Goal: Task Accomplishment & Management: Use online tool/utility

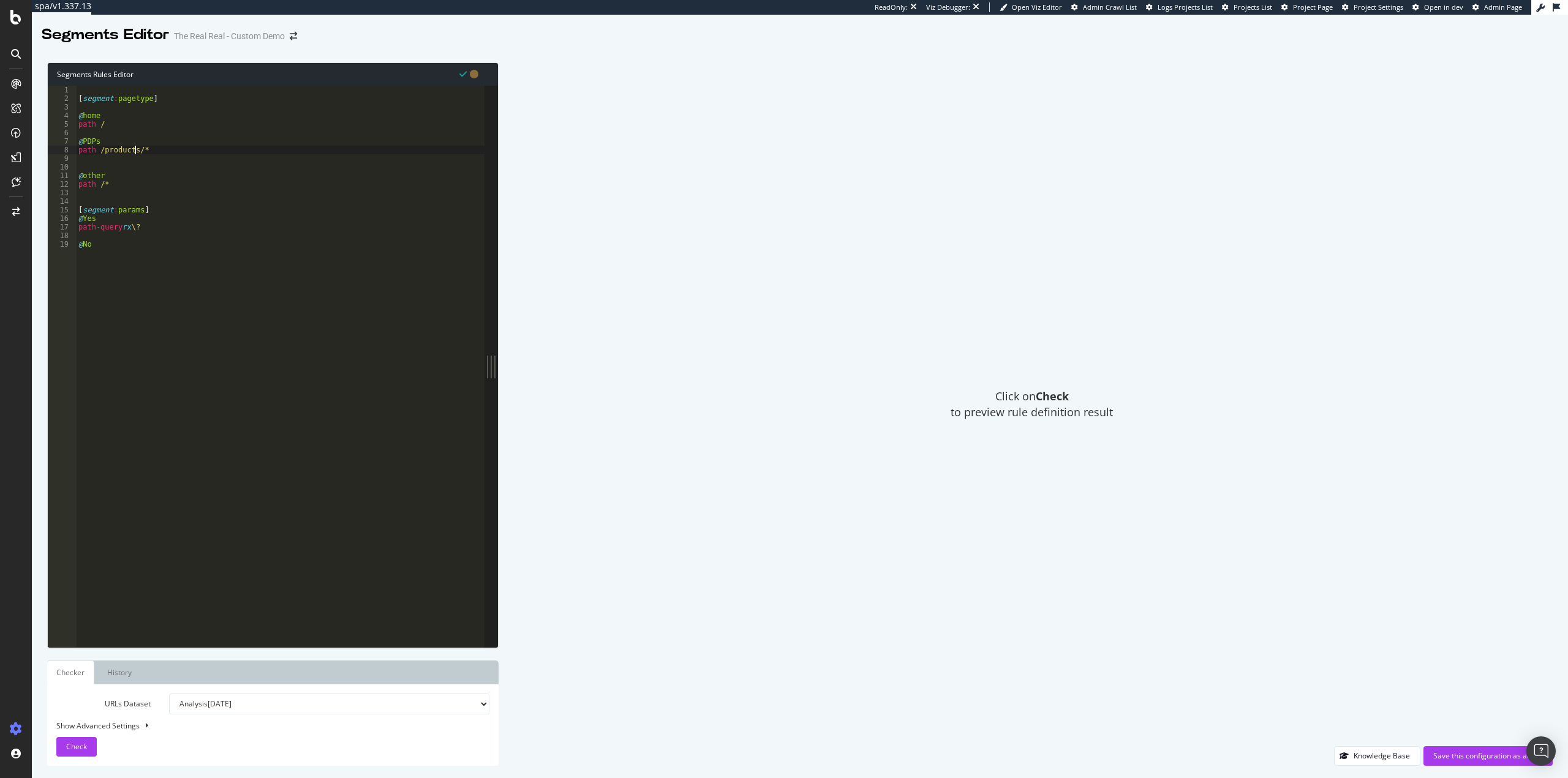
scroll to position [0, 4]
click at [183, 161] on div "[ segment : pagetype ] @ home path / @ PDPs path /products/* @ other path /* [ …" at bounding box center [280, 375] width 409 height 579
type textarea "object product"
click at [202, 212] on div "[ segment : pagetype ] @ home path / @ PDPs path /products/* purpose detail obj…" at bounding box center [280, 375] width 409 height 579
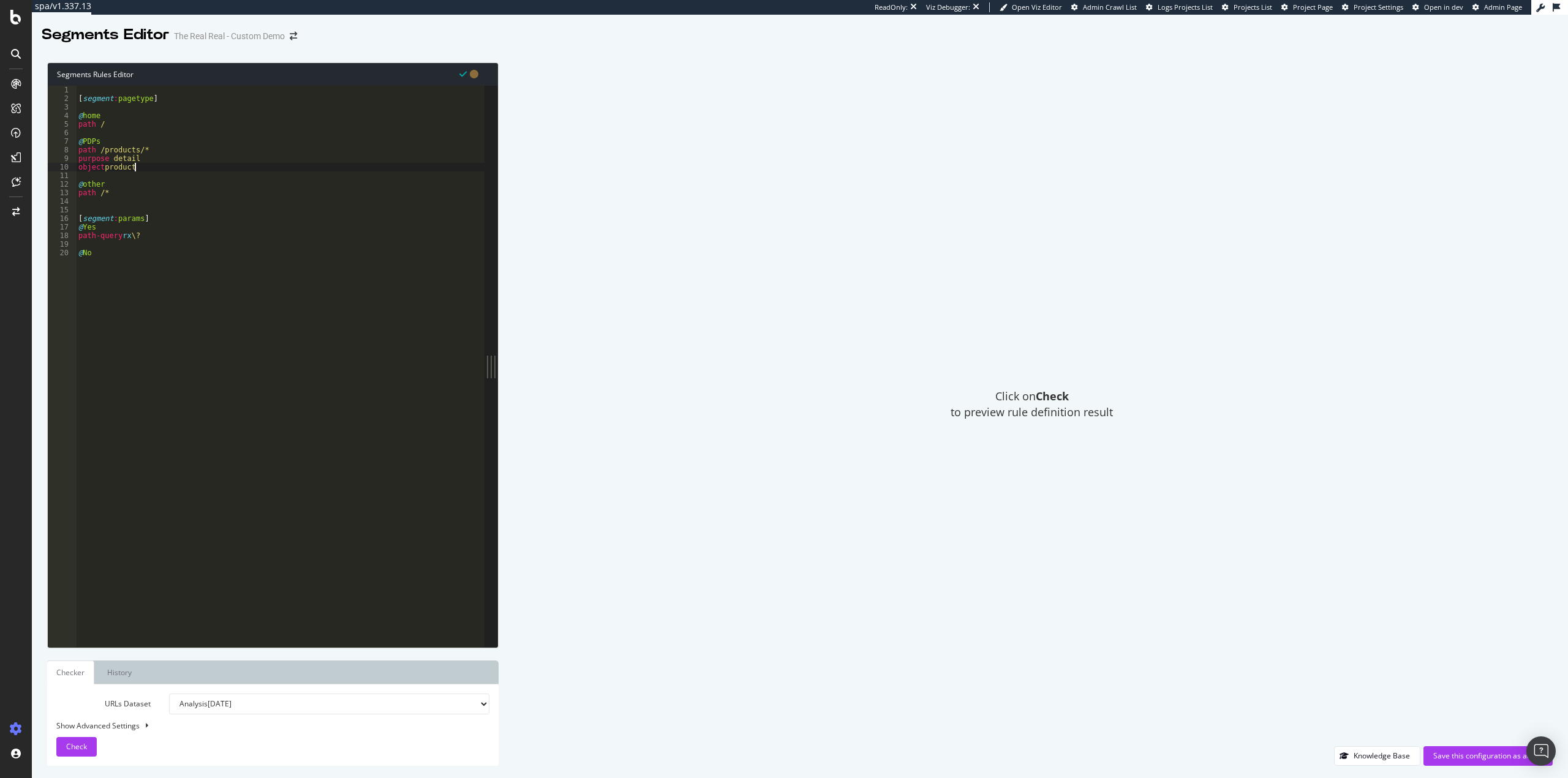
click at [188, 168] on div "[ segment : pagetype ] @ home path / @ PDPs path /products/* purpose detail obj…" at bounding box center [280, 375] width 409 height 579
type textarea "object product"
click at [78, 744] on span "Check" at bounding box center [76, 747] width 21 height 10
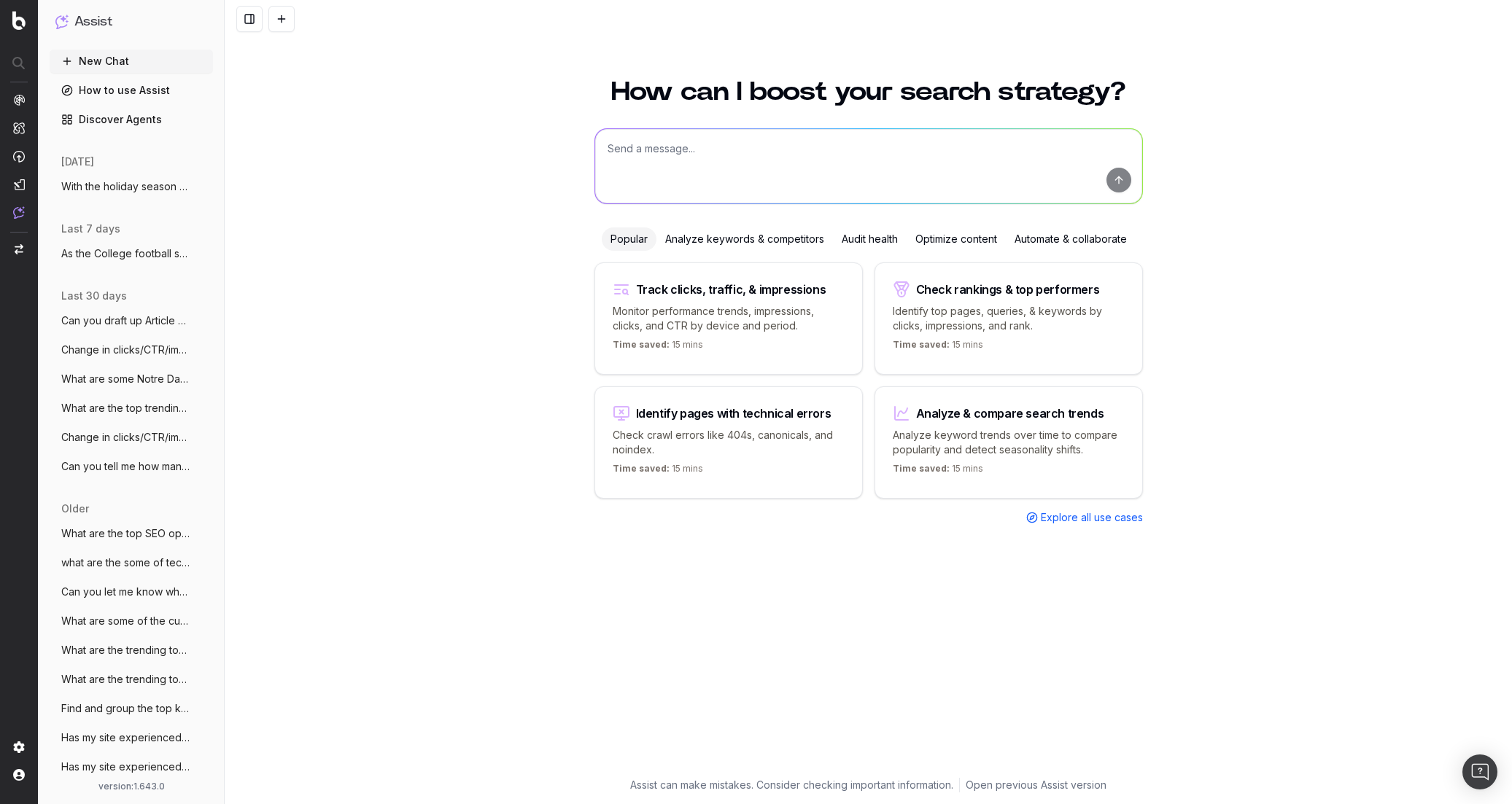
click at [691, 153] on textarea at bounding box center [869, 166] width 547 height 74
paste textarea "I am looking to by an "HonorWall Board" product. can I buy that from here? http…"
click at [686, 148] on textarea "I am looking to by an "HonorWall Board" product. can I buy that from here? http…" at bounding box center [869, 166] width 547 height 74
type textarea "I am looking to buy an "HonorWall Board" product. can I buy that from here? htt…"
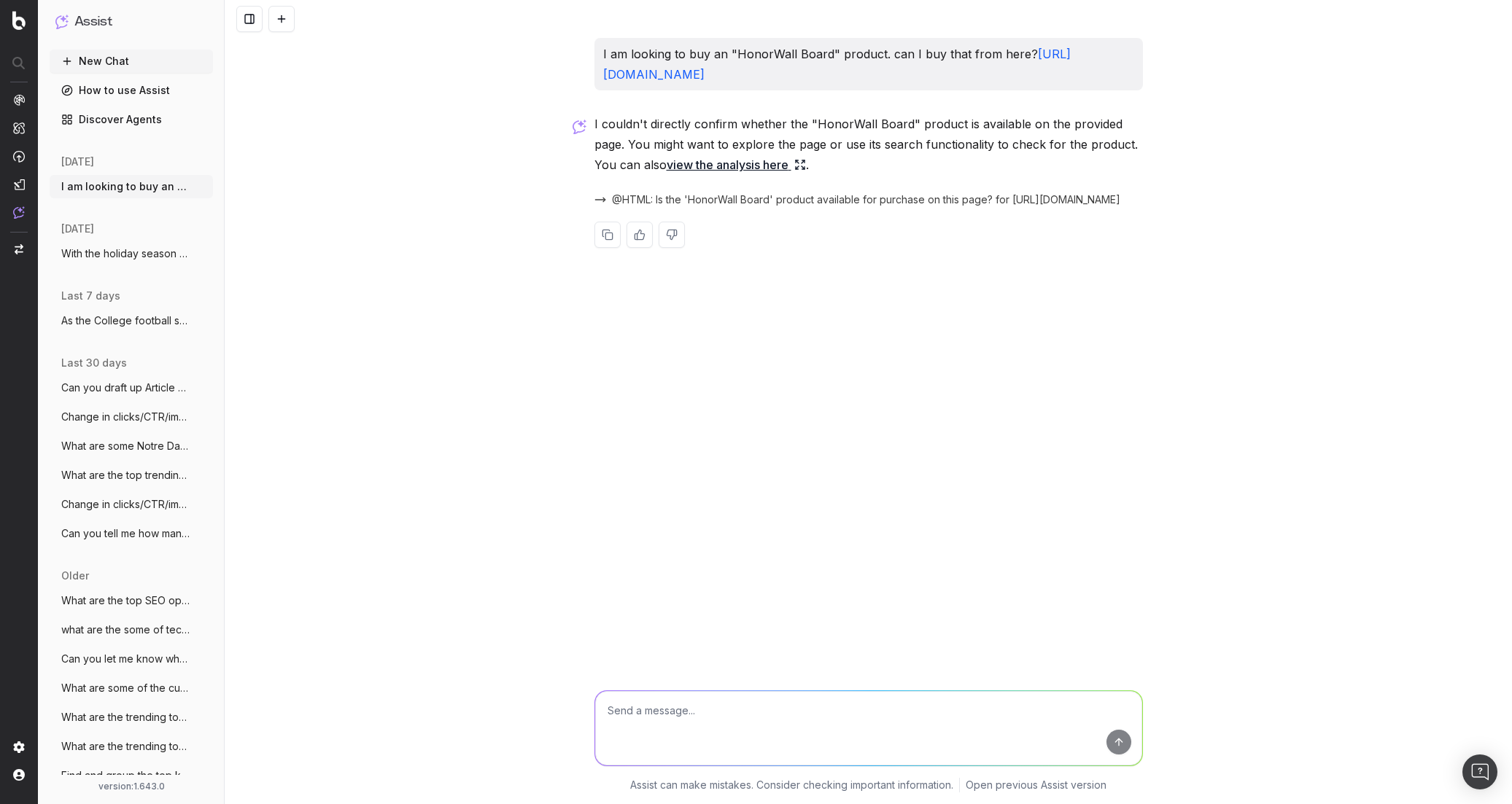
click at [758, 159] on link "view the analysis here" at bounding box center [736, 165] width 139 height 21
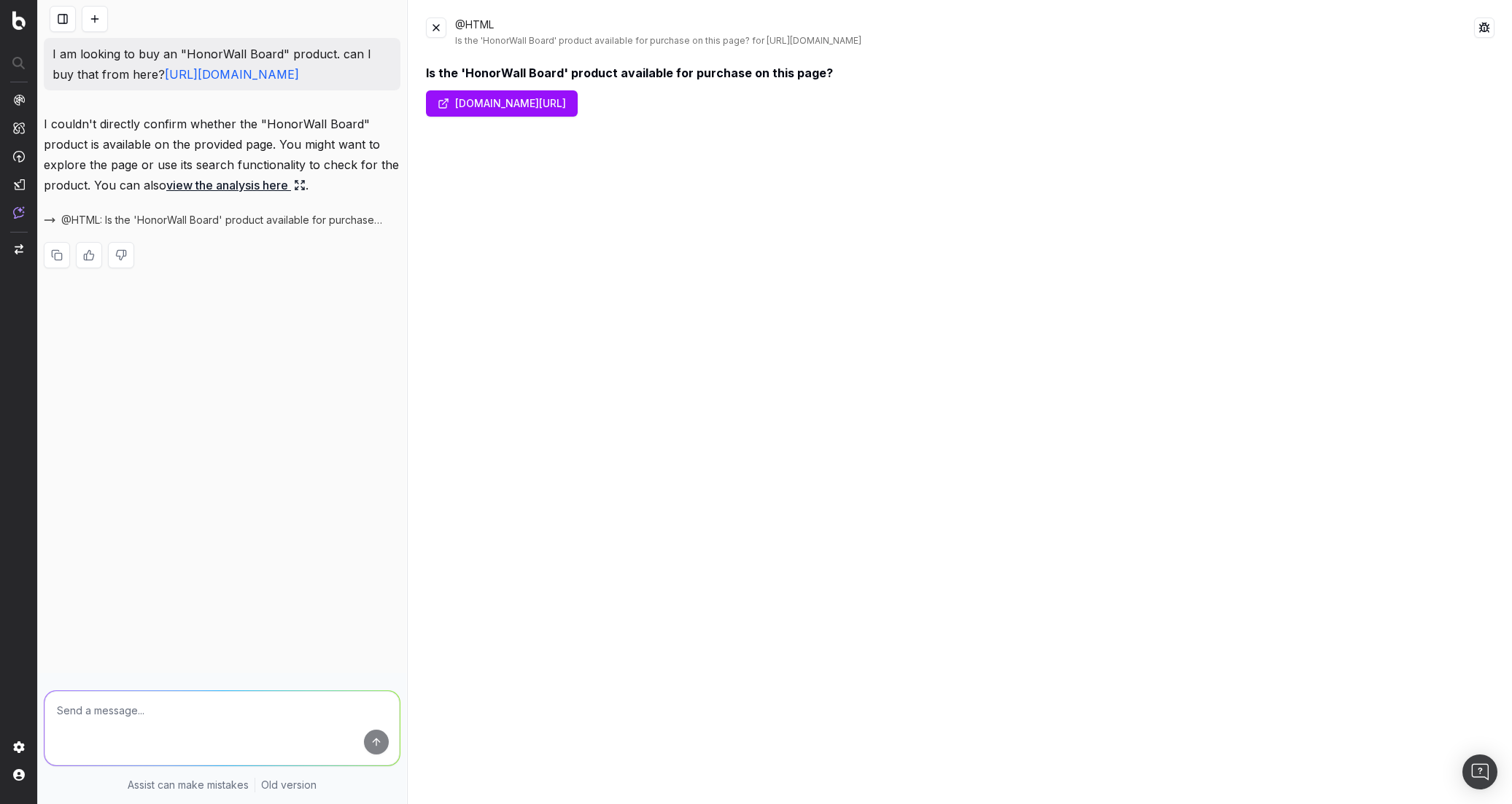
click at [532, 110] on link "gophersport.com/supplies/awards" at bounding box center [502, 104] width 152 height 26
drag, startPoint x: 195, startPoint y: 724, endPoint x: 192, endPoint y: 706, distance: 18.2
click at [195, 723] on textarea at bounding box center [223, 728] width 356 height 74
paste textarea "https://gophersport.com/honorwall-board"
type textarea "what do the reviews say on https://gophersport.com/honorwall-board"
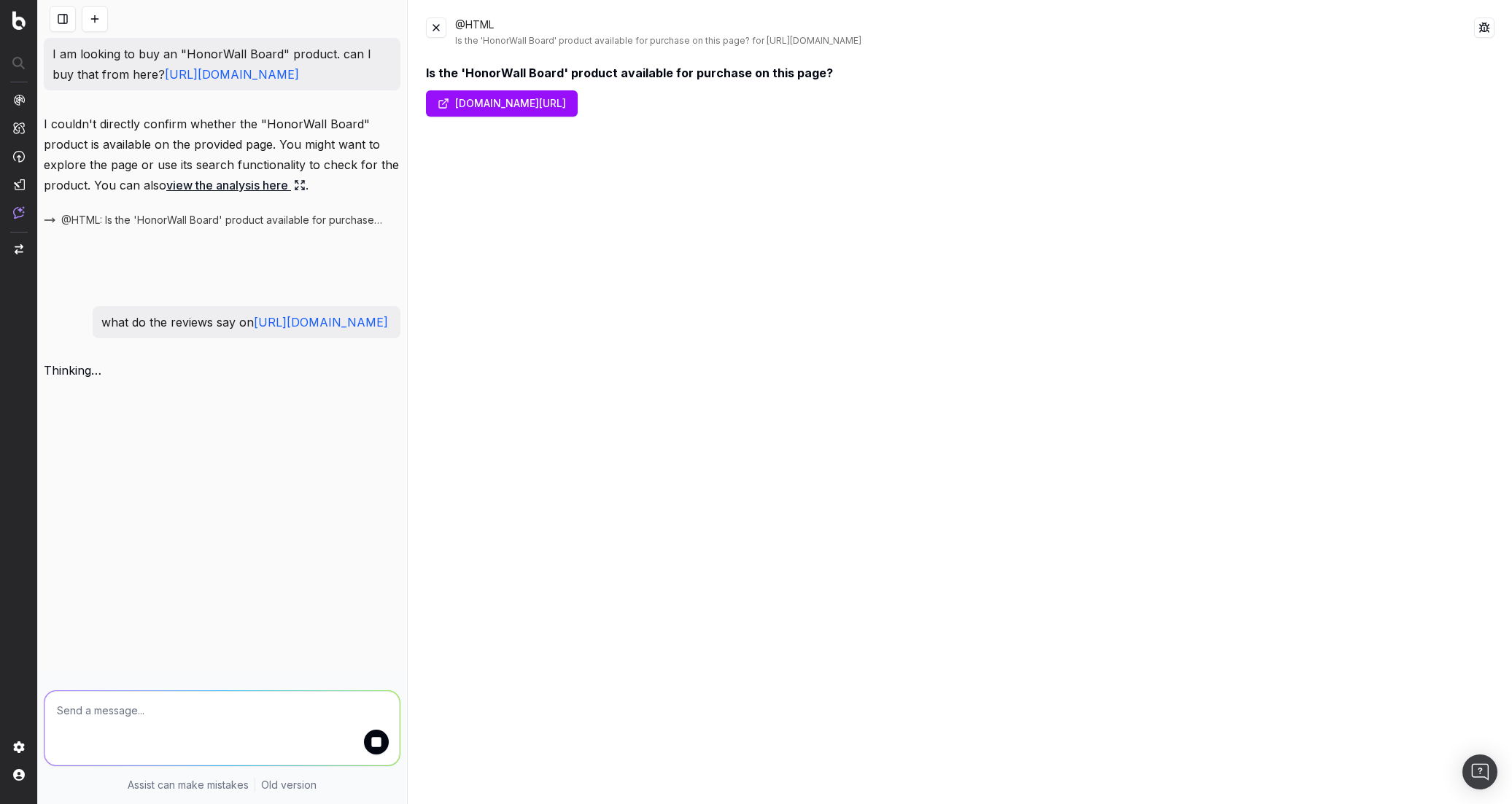
click at [1474, 28] on button at bounding box center [1484, 28] width 21 height 21
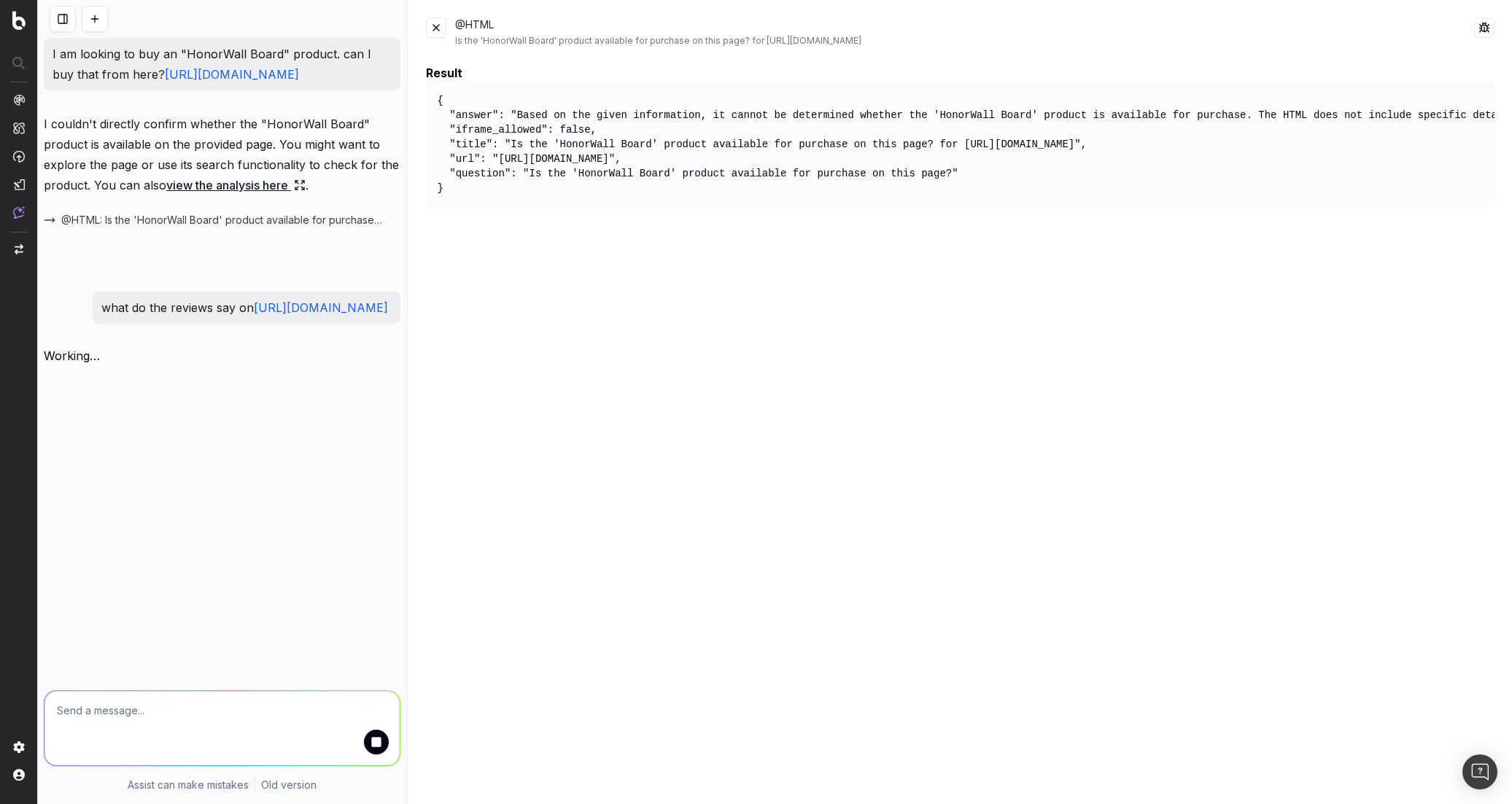
drag, startPoint x: 897, startPoint y: 219, endPoint x: 910, endPoint y: 217, distance: 13.2
click at [910, 217] on div "Result { "answer": "Based on the given information, it cannot be determined whe…" at bounding box center [961, 449] width 1069 height 769
click at [436, 23] on button at bounding box center [437, 28] width 21 height 21
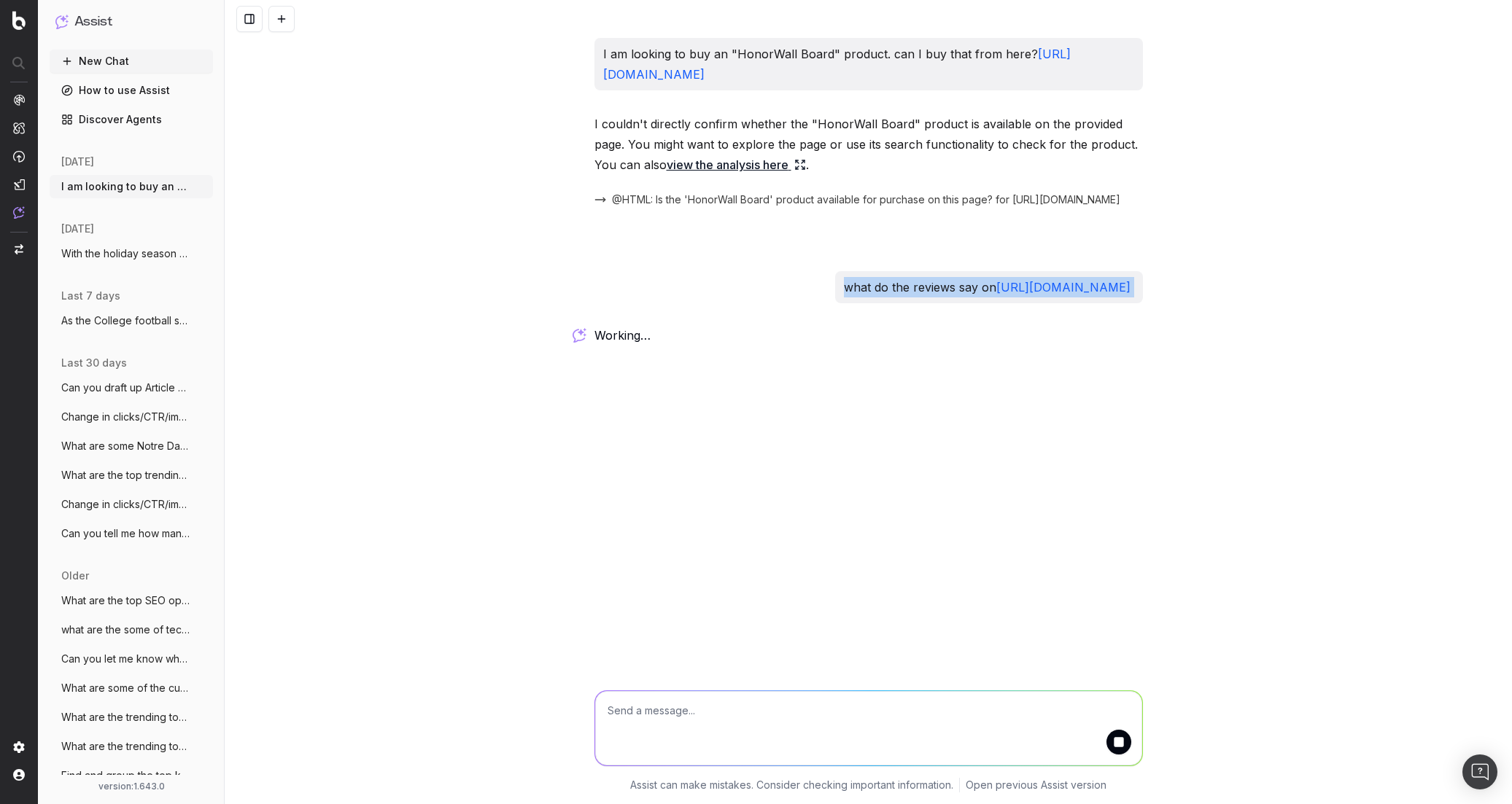
copy p "what do the reviews say on https://gophersport.com/honorwall-board"
drag, startPoint x: 746, startPoint y: 288, endPoint x: 509, endPoint y: 78, distance: 316.7
click at [1153, 295] on div "I am looking to buy an "HonorWall Board" product. can I buy that from here? htt…" at bounding box center [868, 402] width 1288 height 804
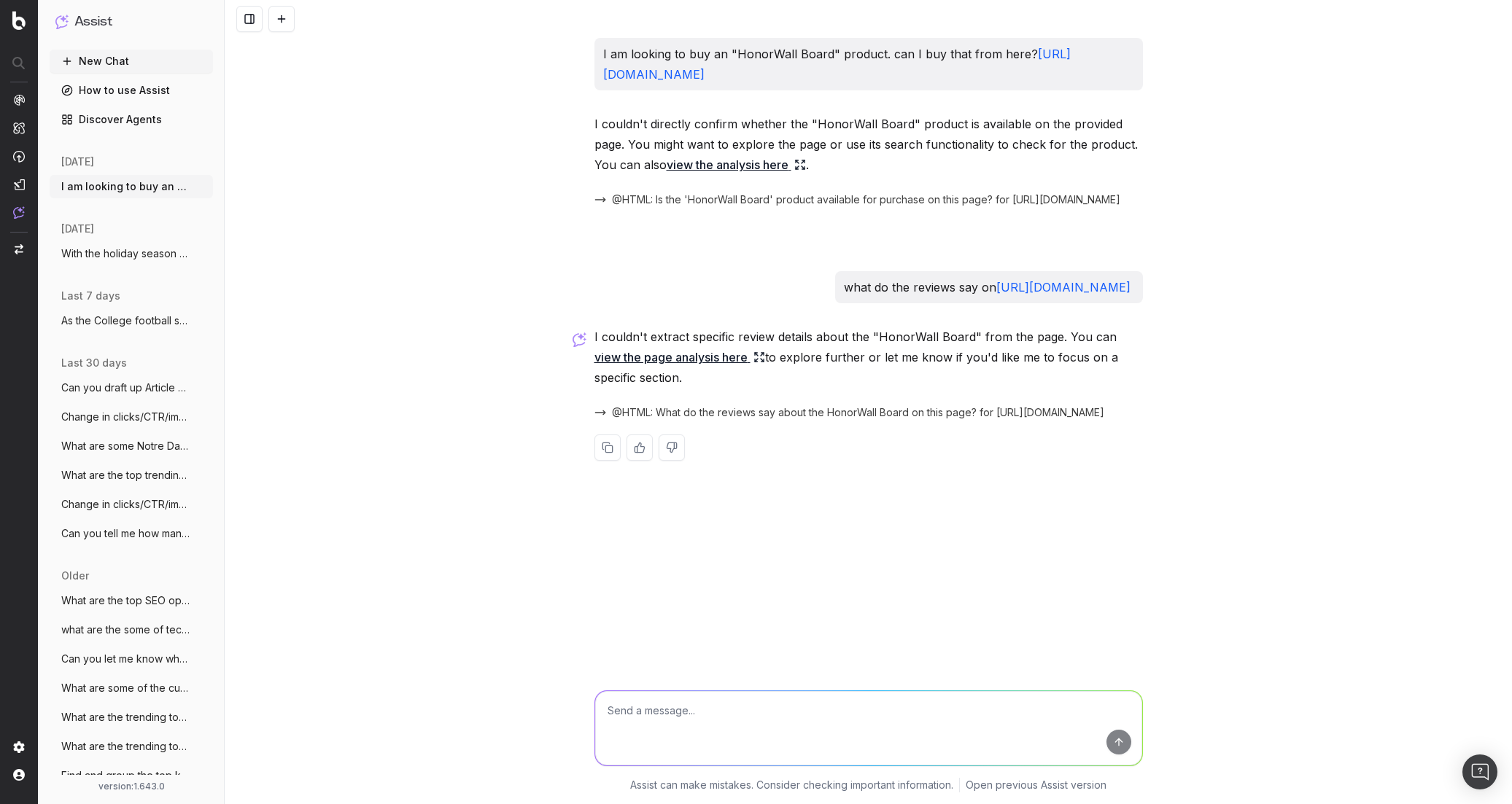
click at [328, 173] on div "I am looking to buy an "HonorWall Board" product. can I buy that from here? htt…" at bounding box center [868, 402] width 1288 height 804
click at [665, 357] on link "view the page analysis here" at bounding box center [680, 357] width 171 height 21
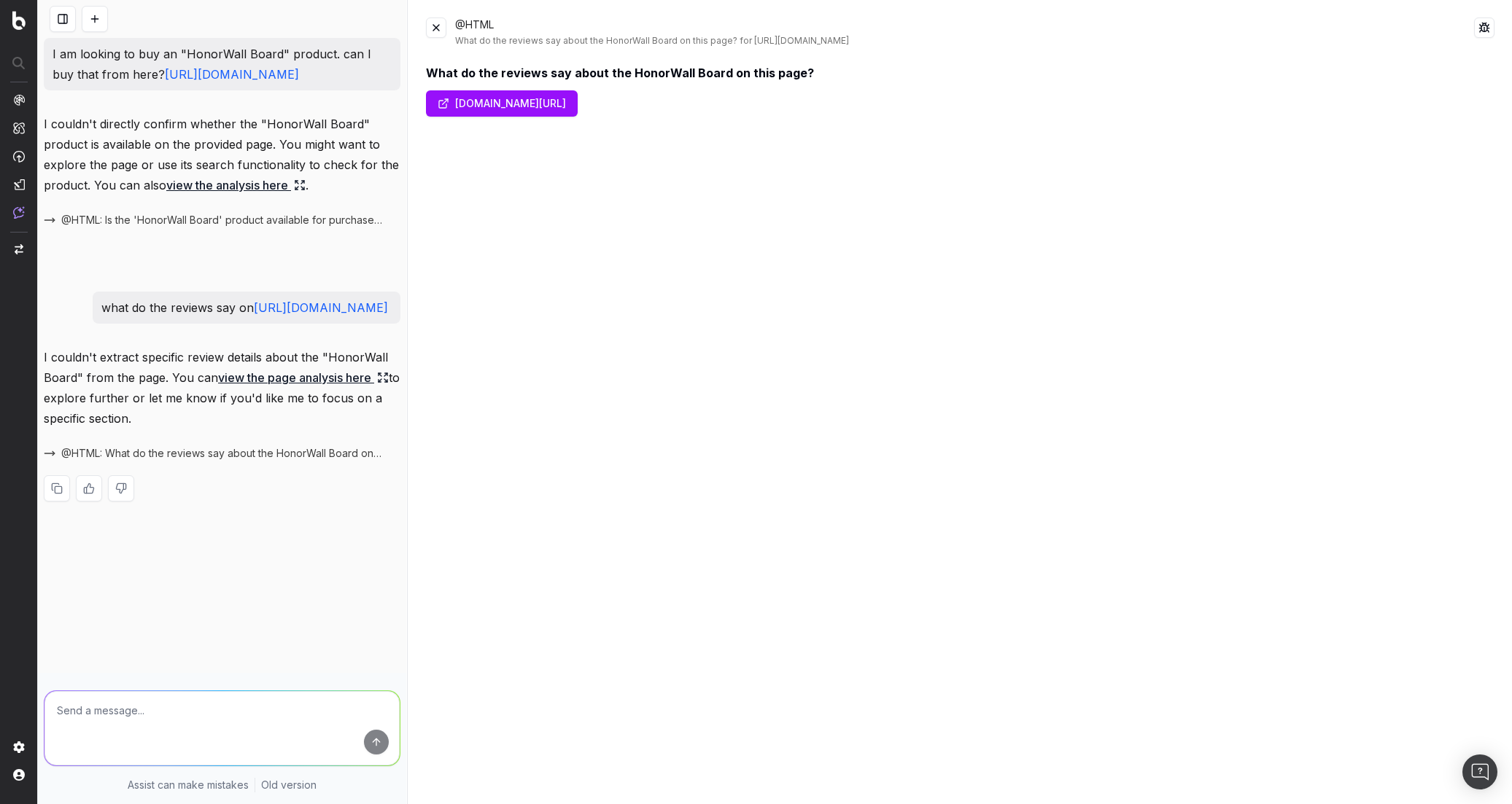
drag, startPoint x: 116, startPoint y: 470, endPoint x: 129, endPoint y: 455, distance: 19.8
click at [120, 464] on div "@HTML: What do the reviews say about the HonorWall Board on this page? for http…" at bounding box center [222, 454] width 356 height 21
click at [278, 732] on textarea at bounding box center [223, 728] width 356 height 74
paste textarea "https://gophersport.com/honorwall-board"
drag, startPoint x: 125, startPoint y: 713, endPoint x: 60, endPoint y: 722, distance: 65.6
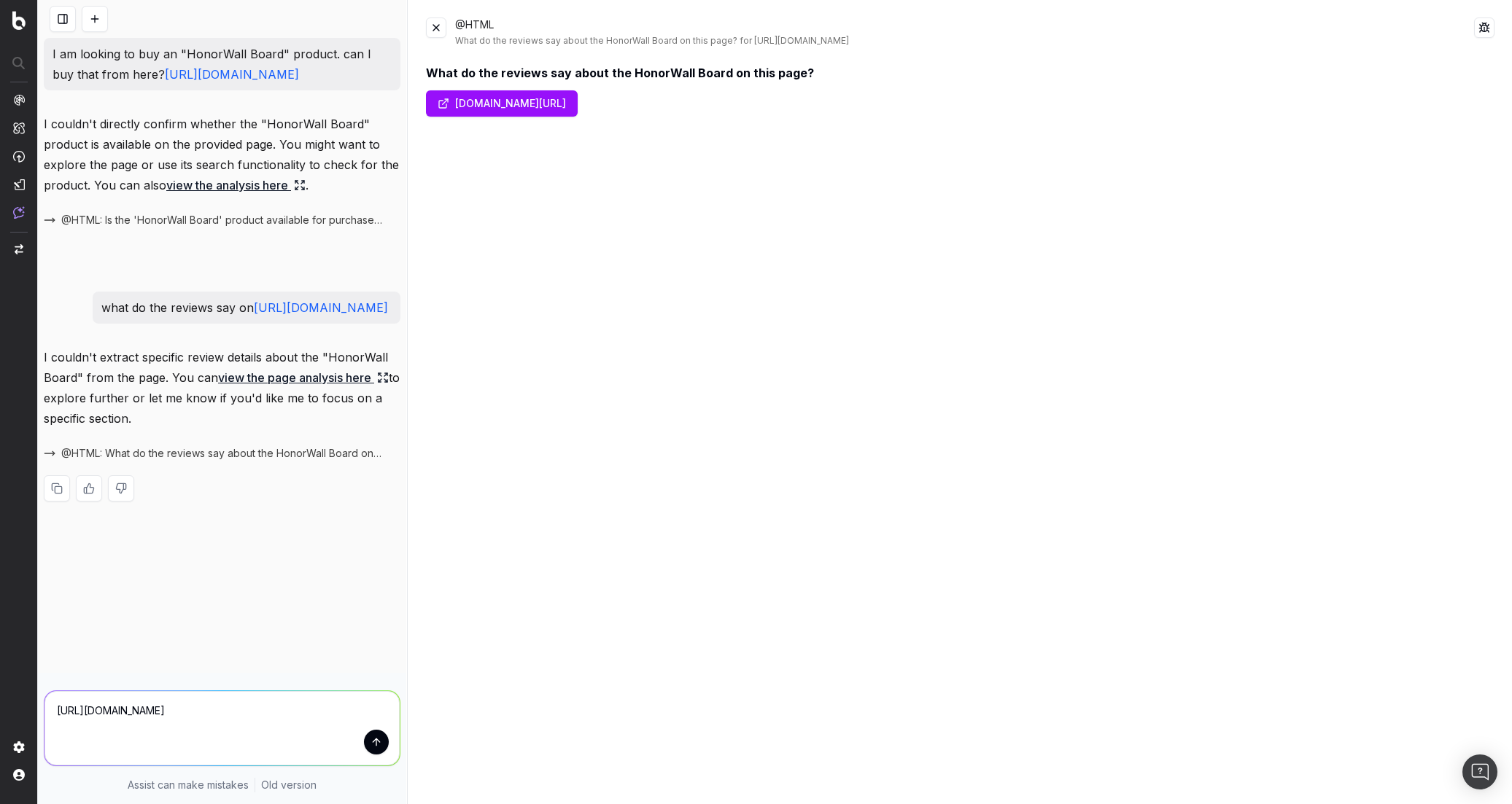
click at [0, 713] on html "Assist New Chat How to use Assist Discover Agents today I am looking to buy an …" at bounding box center [756, 402] width 1512 height 804
type textarea "How much is https://gophersport.com/honorwall-board"
click at [441, 28] on button at bounding box center [437, 28] width 21 height 21
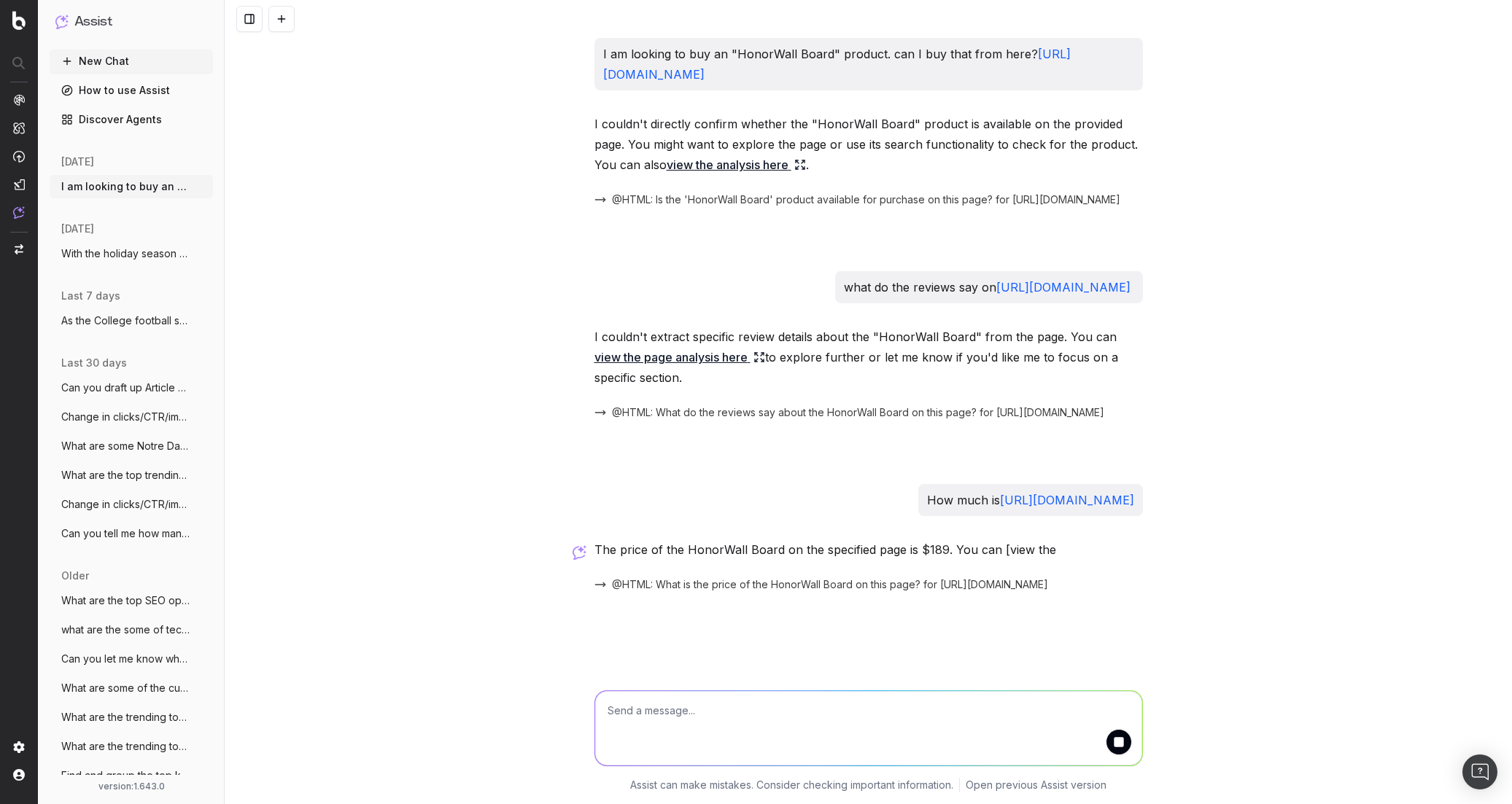
scroll to position [3, 0]
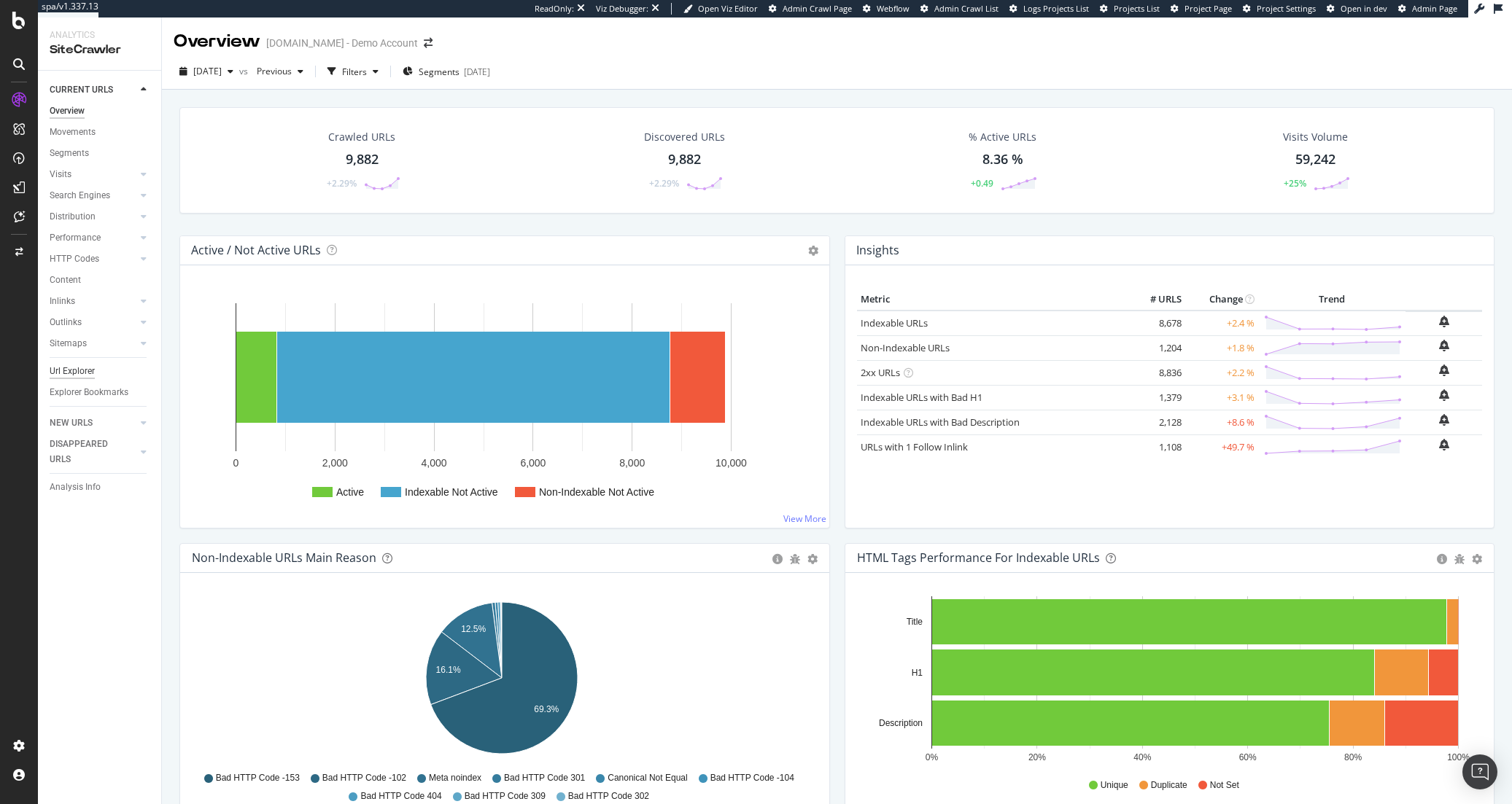
click at [83, 367] on div "Url Explorer" at bounding box center [72, 372] width 45 height 16
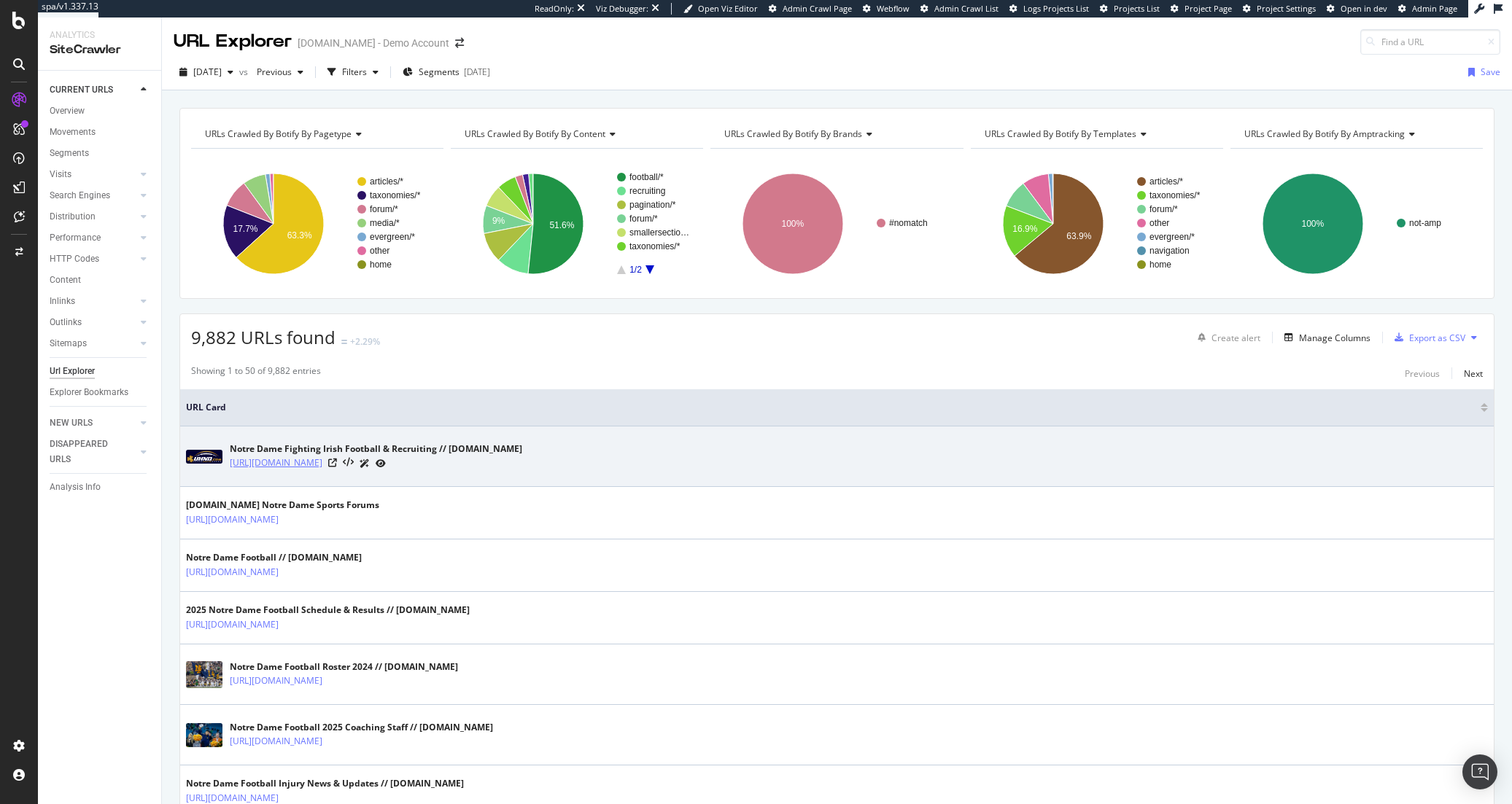
click at [259, 467] on link "[URL][DOMAIN_NAME]" at bounding box center [275, 462] width 92 height 15
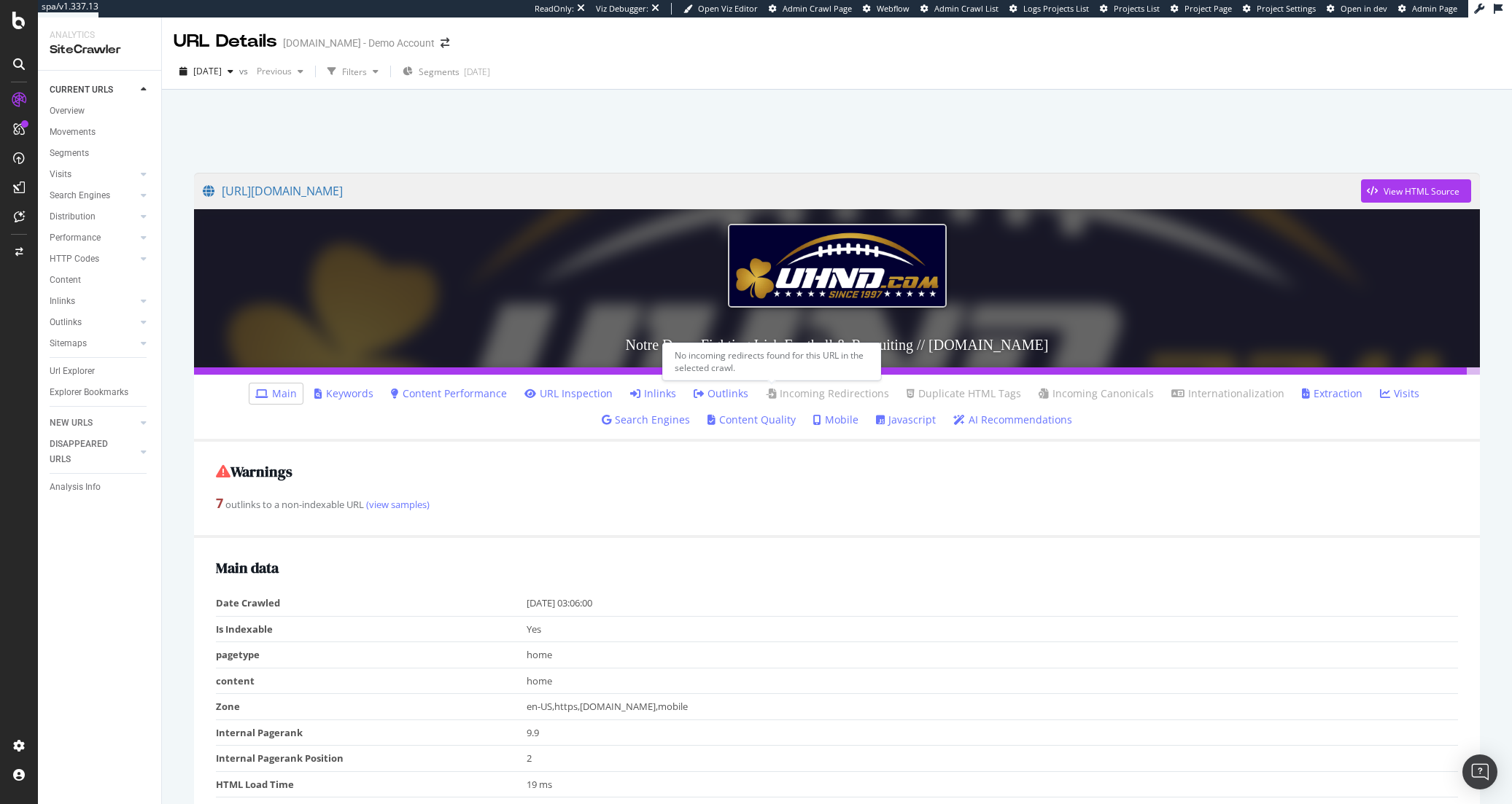
click at [766, 392] on link "Incoming Redirections" at bounding box center [828, 393] width 123 height 15
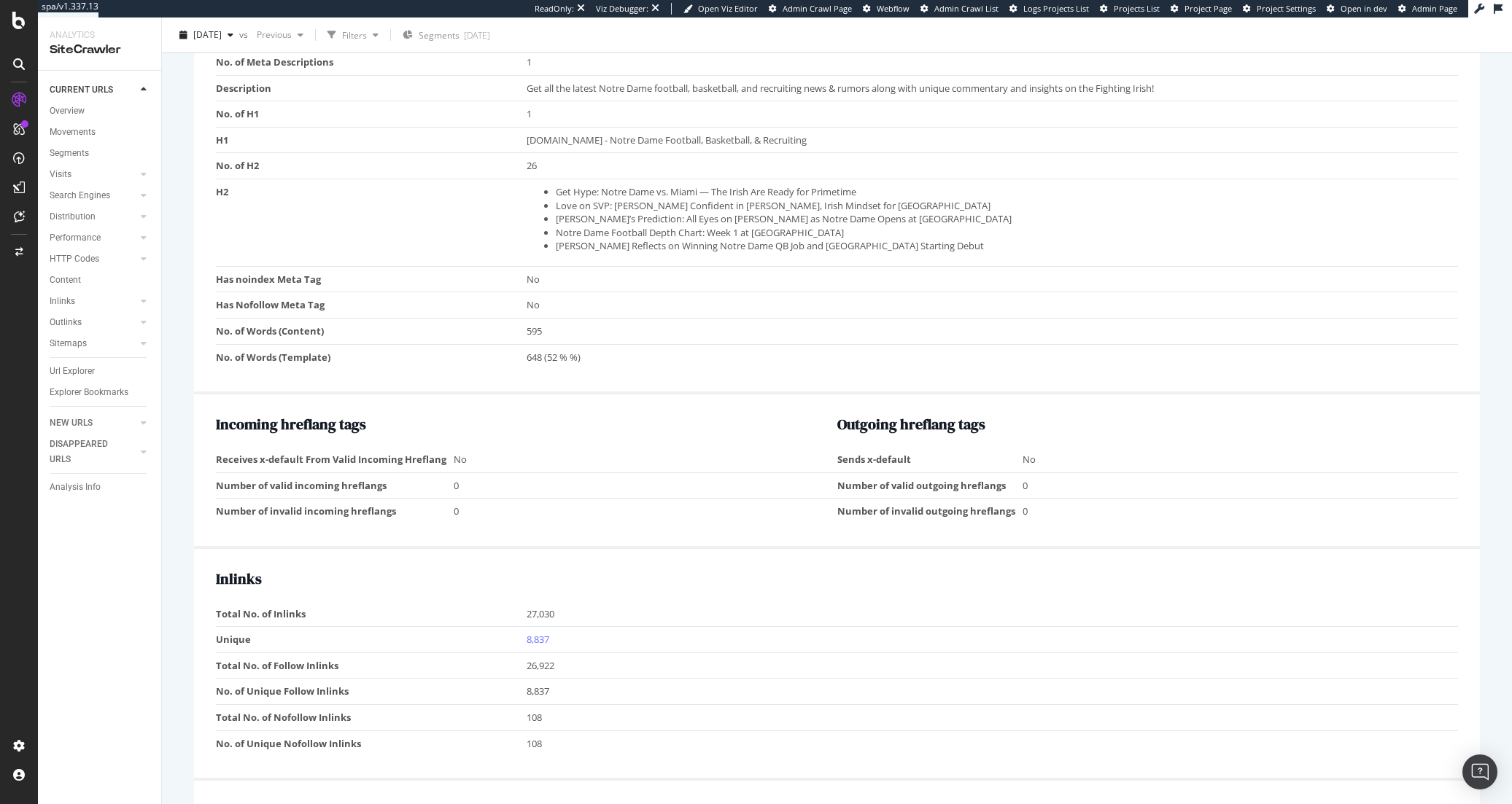
scroll to position [1130, 0]
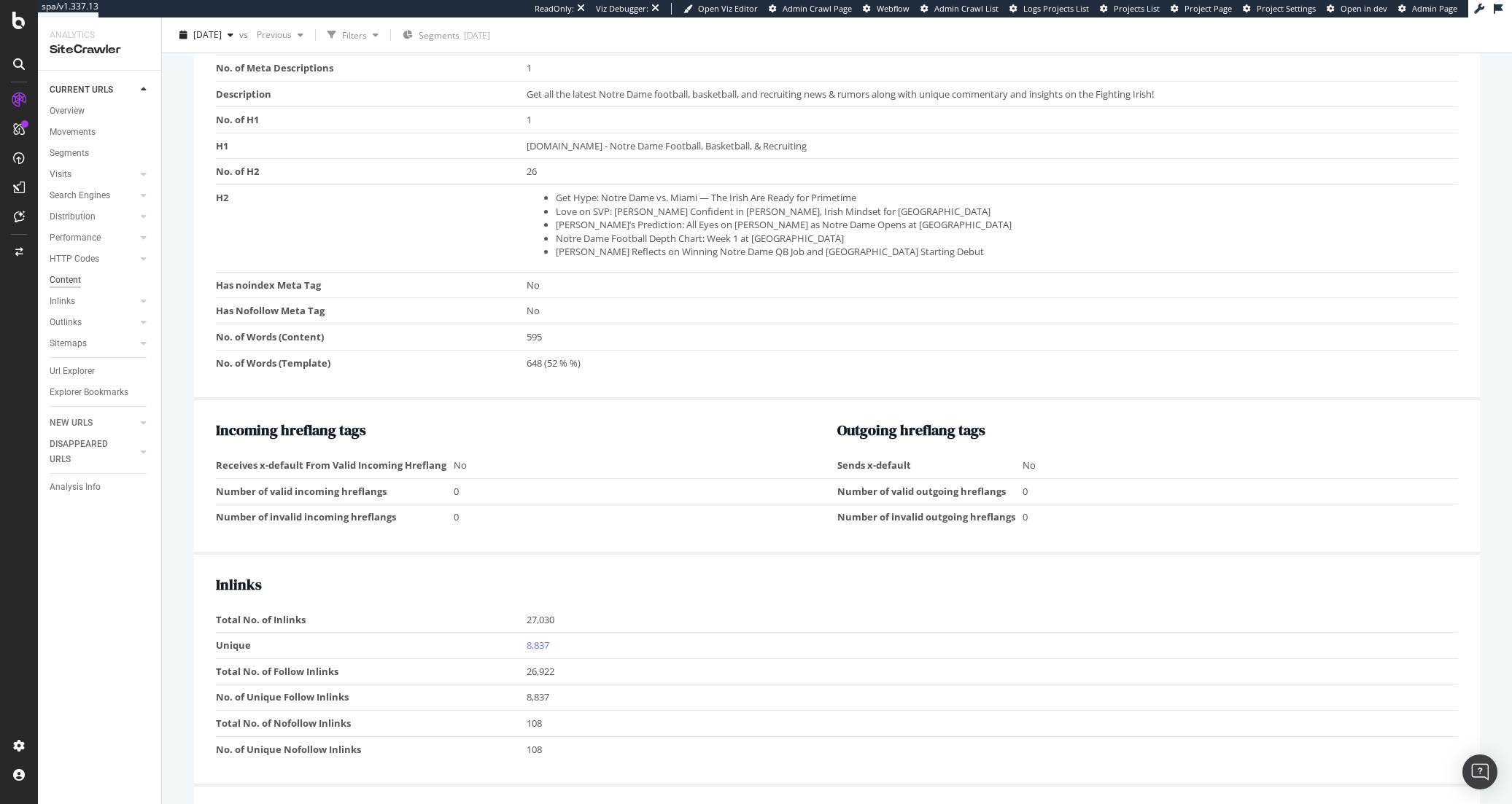
click at [60, 280] on div "Content" at bounding box center [65, 280] width 31 height 16
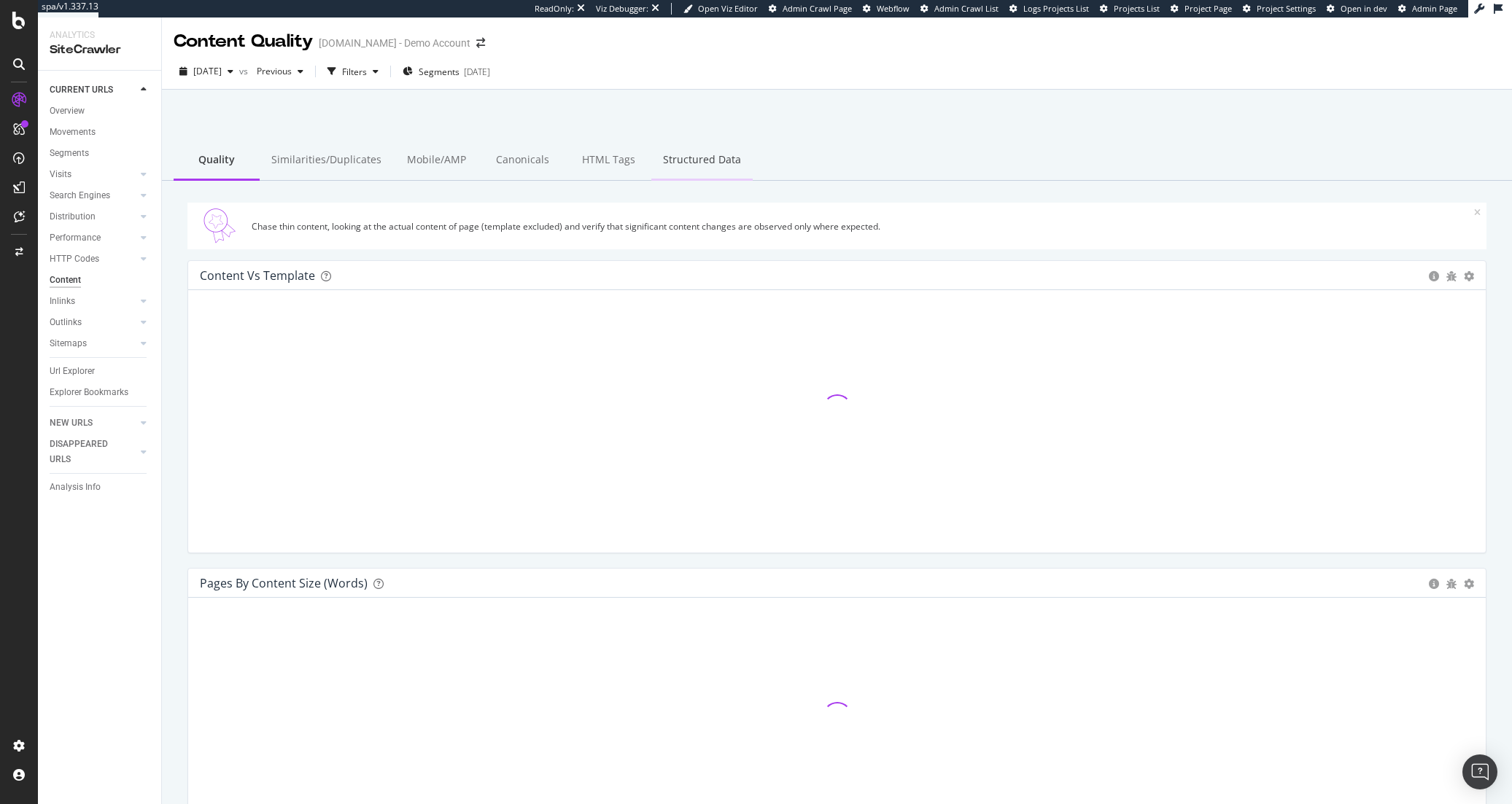
click at [673, 148] on div "Structured Data" at bounding box center [702, 160] width 101 height 40
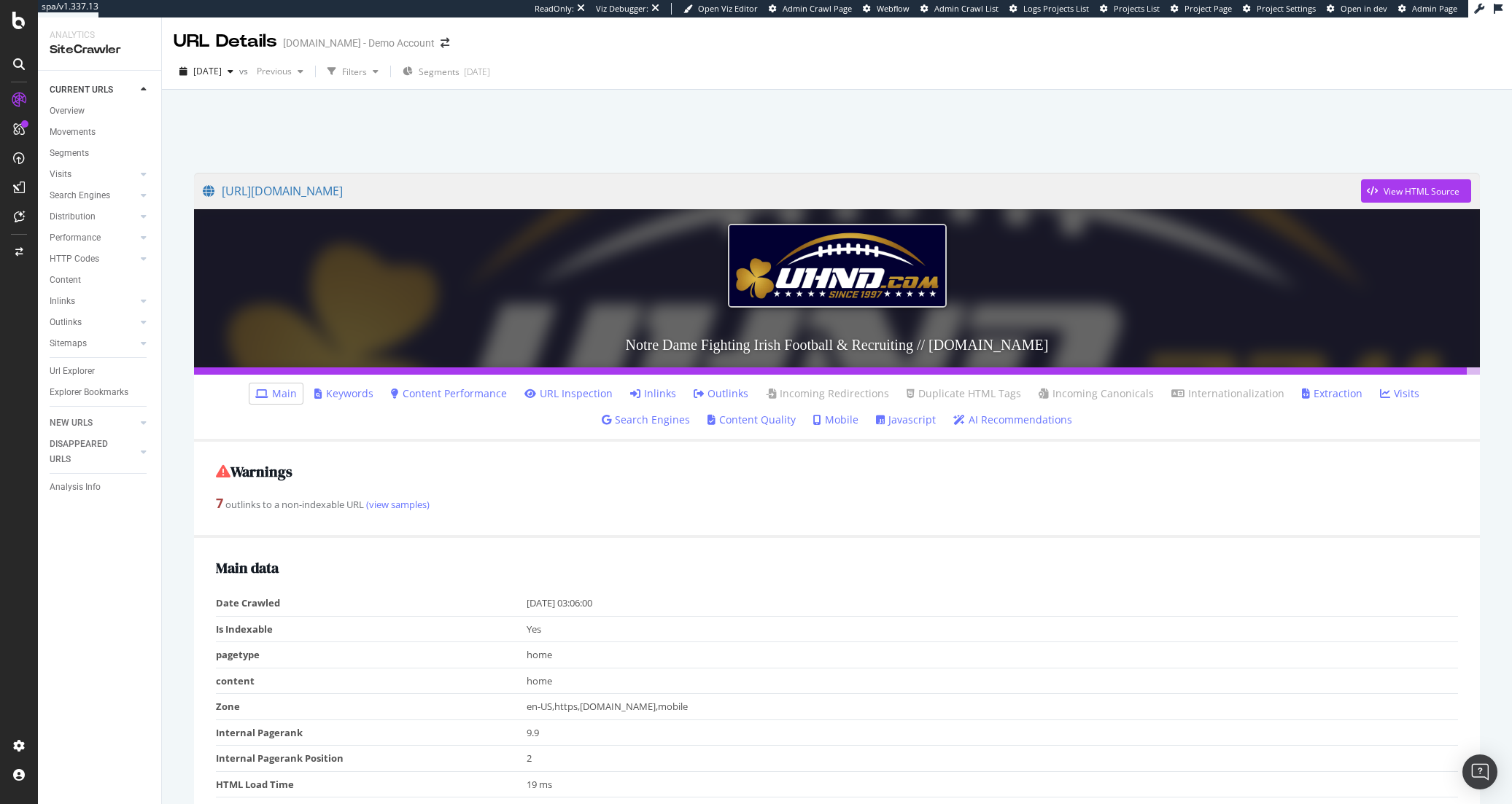
click at [954, 423] on link "AI Recommendations" at bounding box center [1013, 419] width 119 height 15
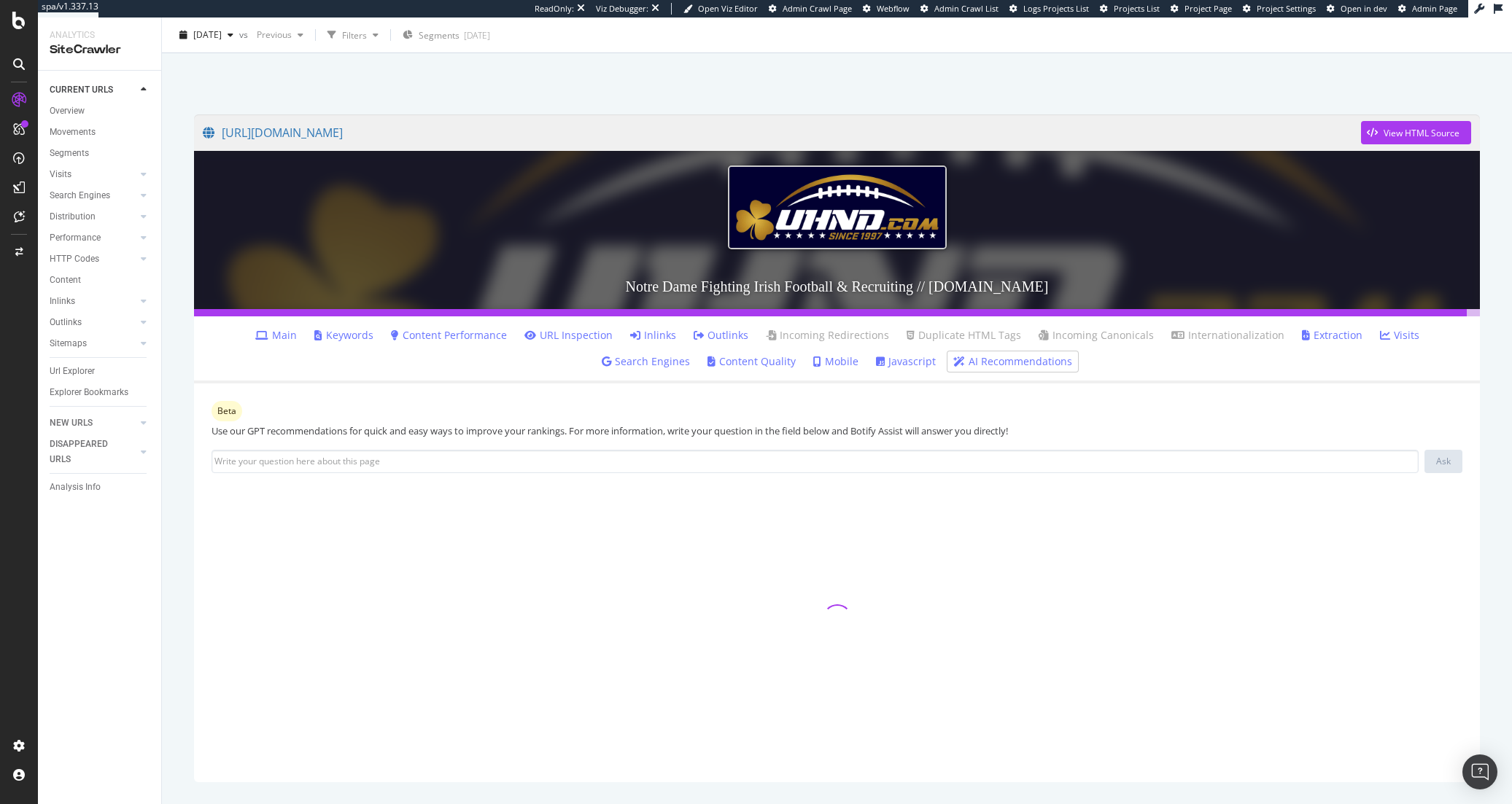
scroll to position [72, 0]
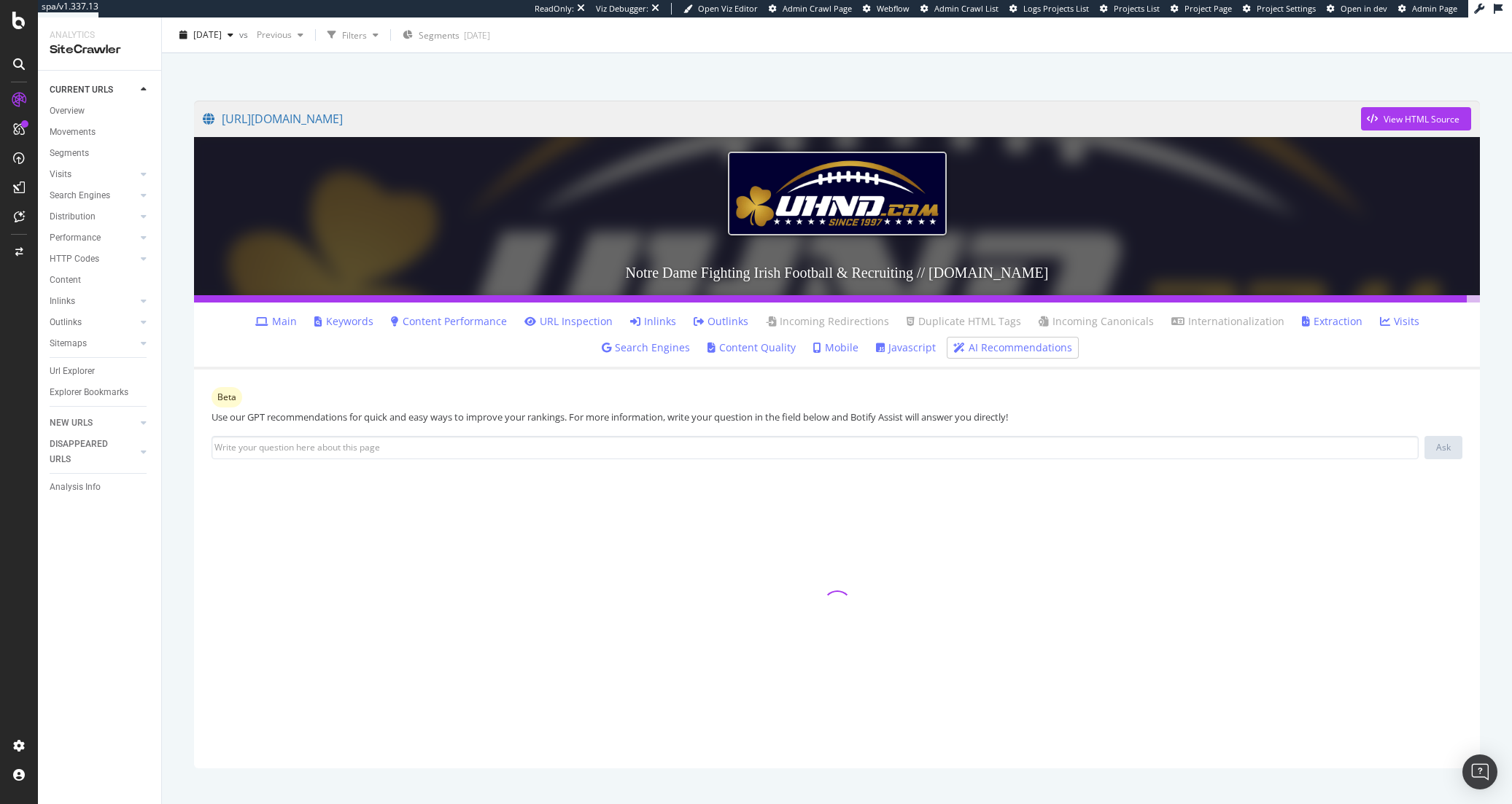
click at [402, 325] on link "Content Performance" at bounding box center [449, 321] width 116 height 15
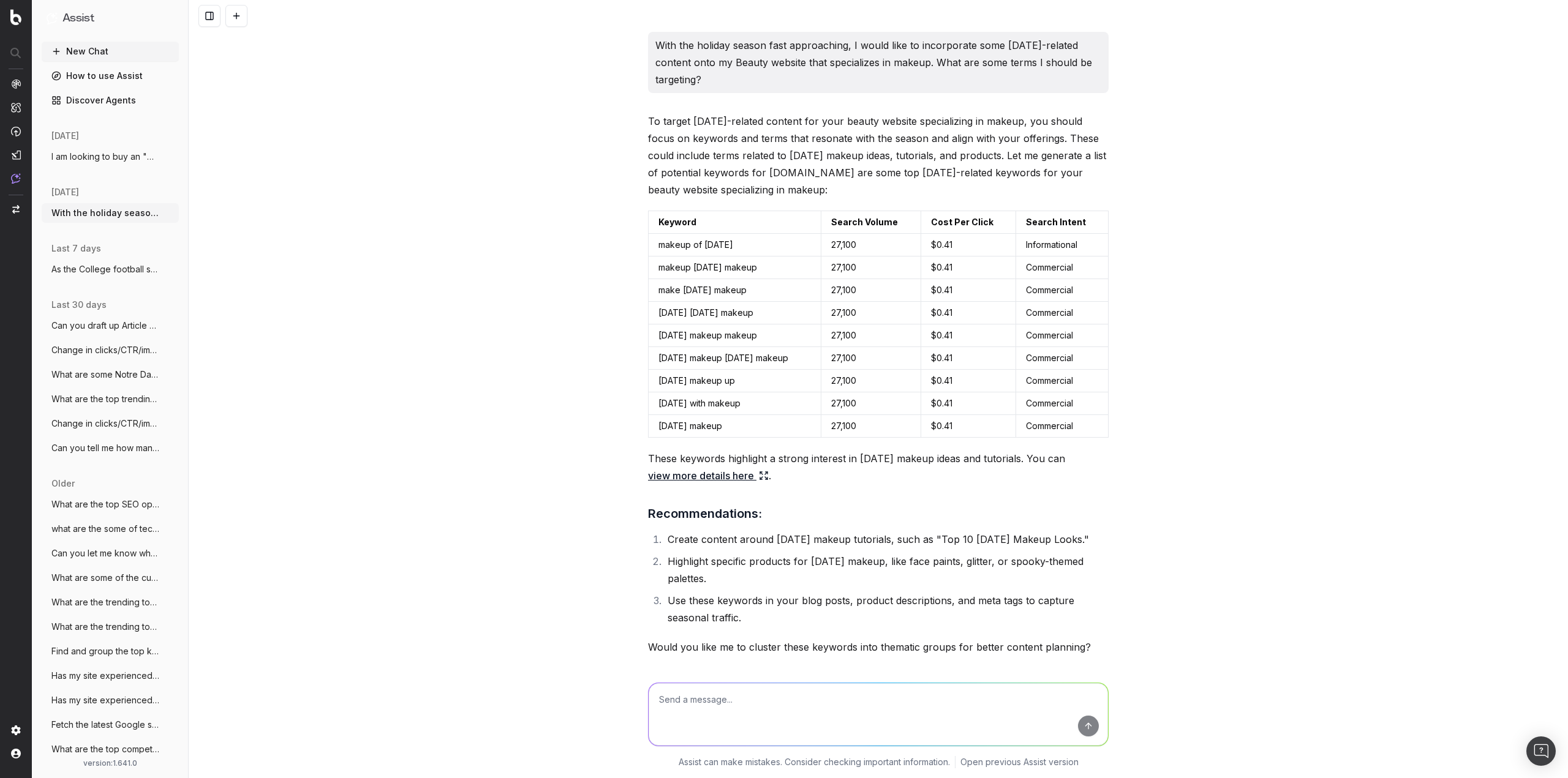
click at [424, 258] on div "With the holiday season fast approaching, I would like to incorporate some Hall…" at bounding box center [877, 389] width 1379 height 778
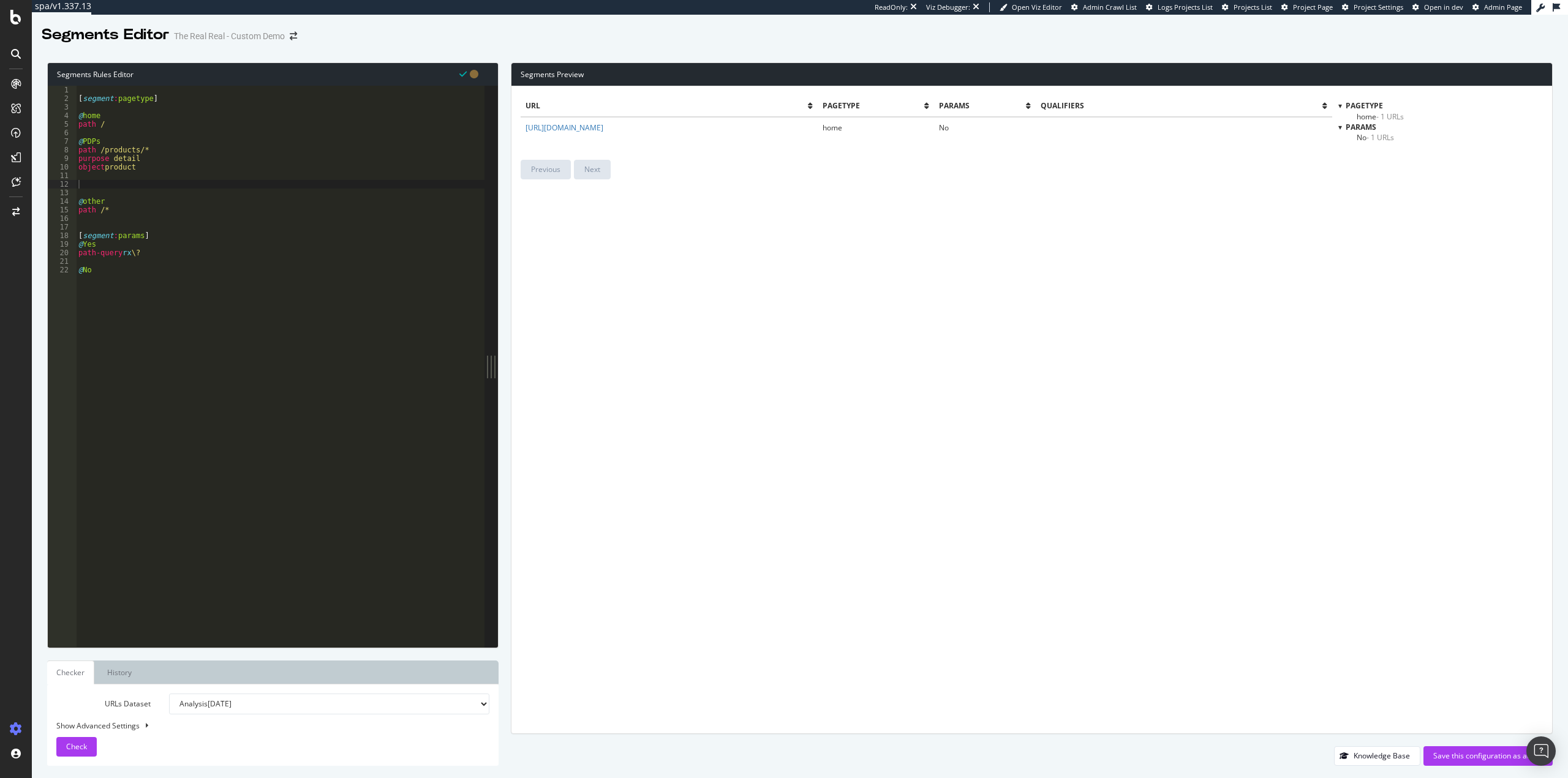
click at [239, 706] on select "Analysis [DATE] Analysis [DATE] Analysis [DATE] Or paste a list of URLs" at bounding box center [329, 704] width 320 height 21
select select "analysis:20250721"
click at [169, 694] on select "Analysis [DATE] Analysis [DATE] Analysis [DATE] Or paste a list of URLs" at bounding box center [329, 704] width 320 height 21
drag, startPoint x: 89, startPoint y: 750, endPoint x: 137, endPoint y: 681, distance: 84.1
click at [89, 746] on button "Check" at bounding box center [77, 747] width 41 height 20
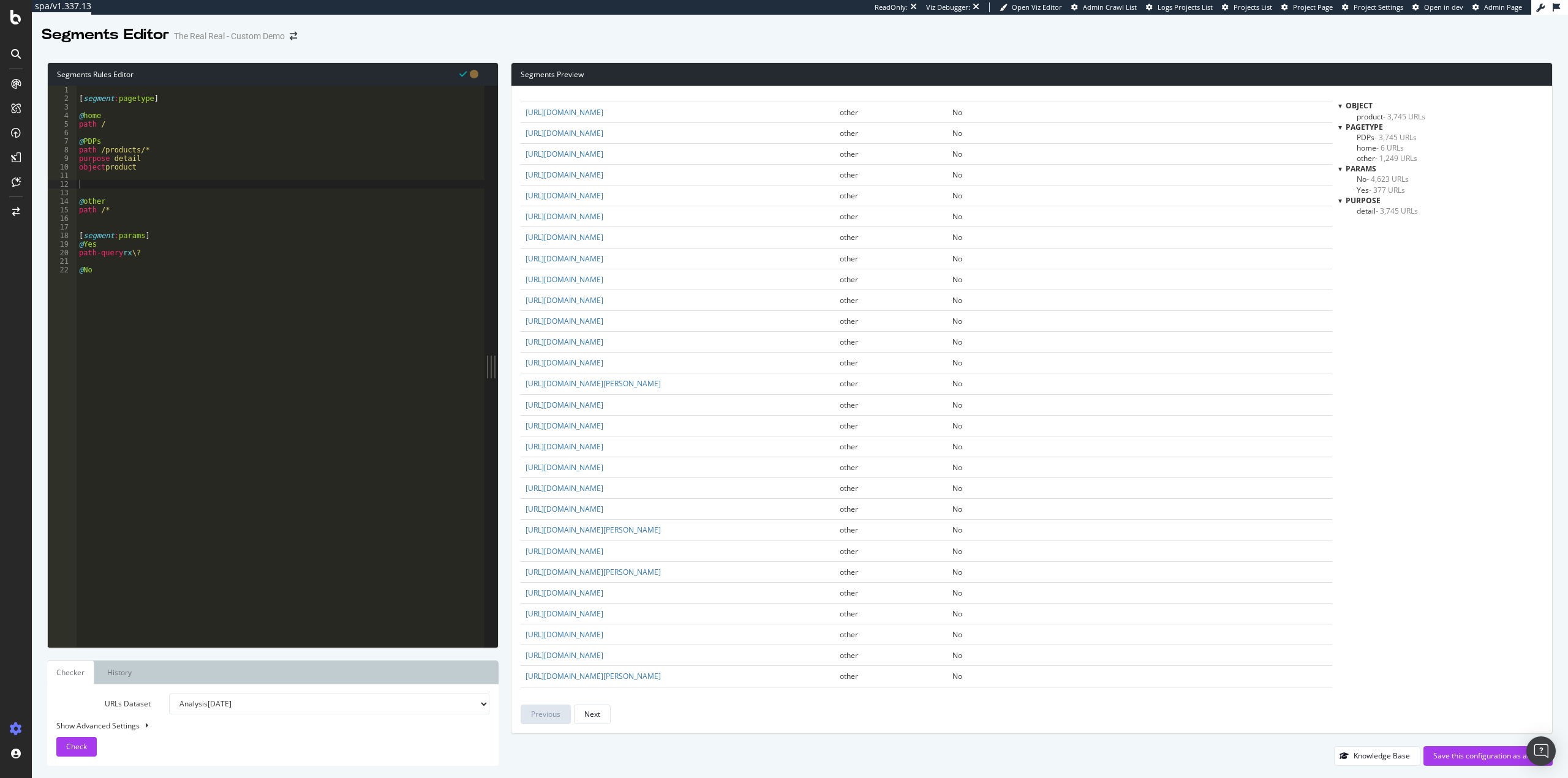
scroll to position [1524, 0]
click at [162, 180] on div "[ segment : pagetype ] @ home path / @ PDPs path /products/* purpose detail obj…" at bounding box center [280, 375] width 408 height 579
click at [141, 188] on div "[ segment : pagetype ] @ home path / @ PDPs path /products/* purpose detail obj…" at bounding box center [280, 375] width 408 height 579
type textarea "@designer"
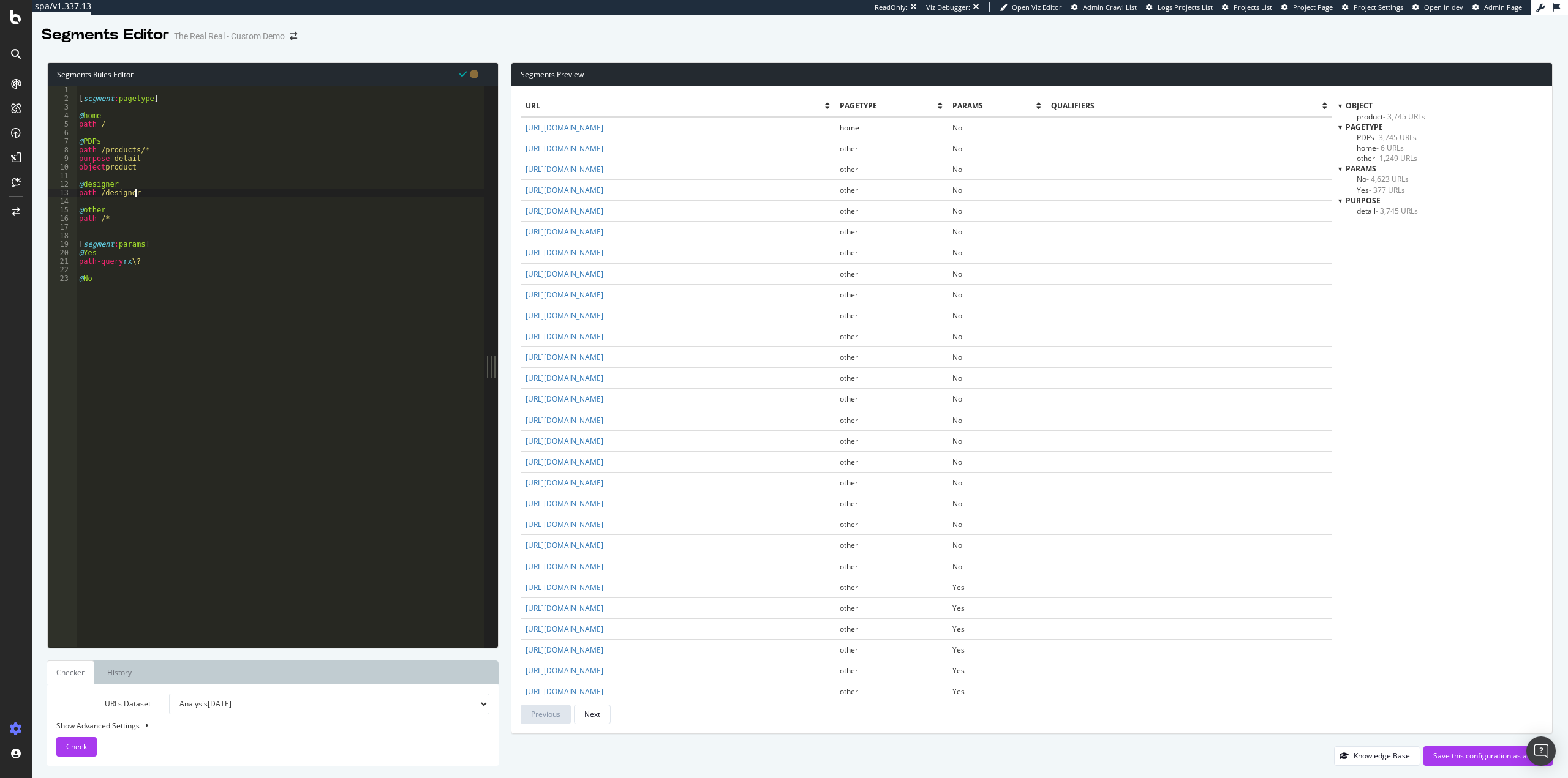
type textarea "path /designer*"
type textarea "@PLP/sales"
type textarea "path /sales*"
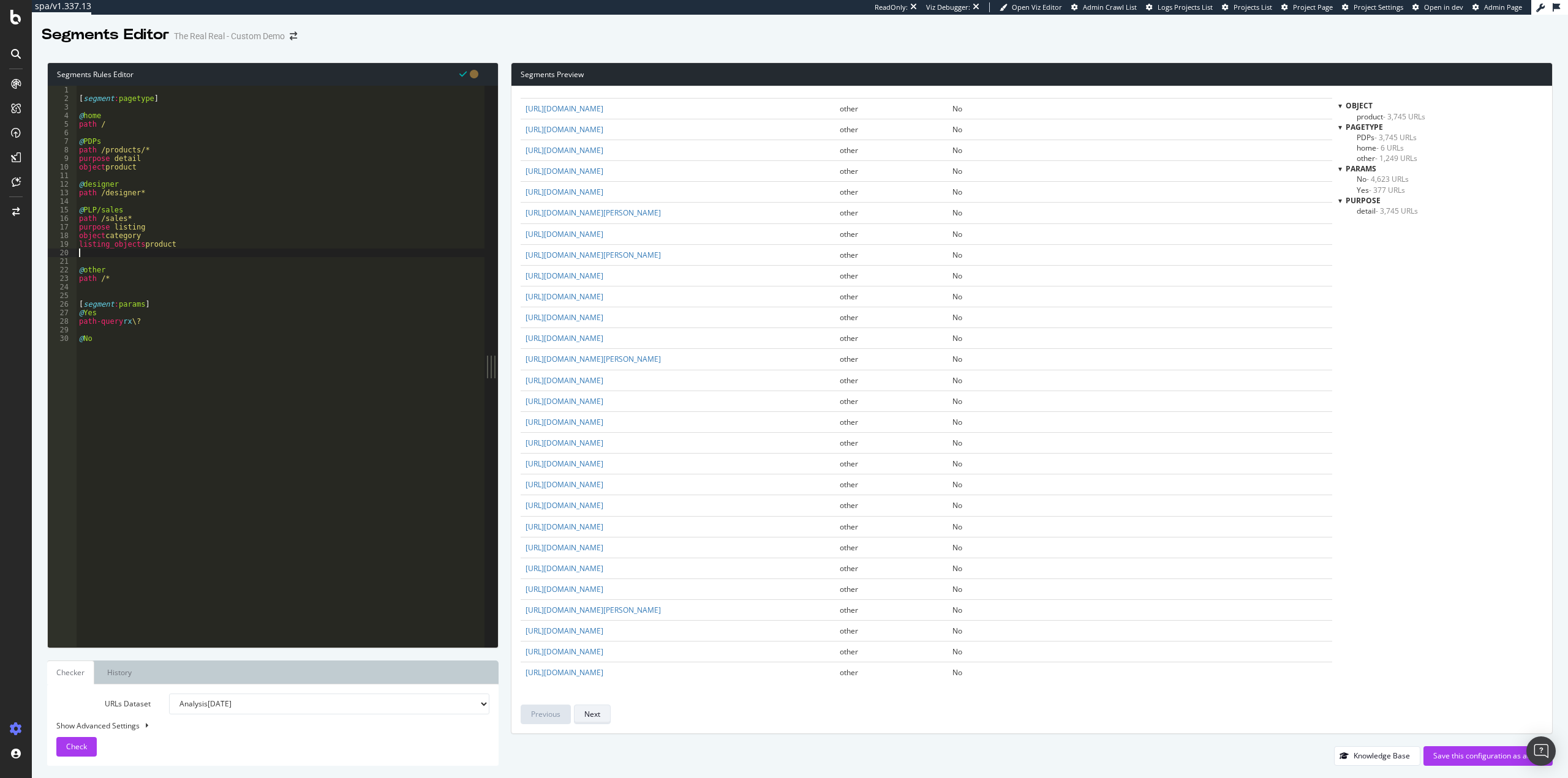
click at [586, 712] on button "Next" at bounding box center [592, 714] width 37 height 20
click at [525, 561] on link "https://www.therealreal.com/shop/women/handbags/shoulder-bags" at bounding box center [564, 566] width 78 height 10
click at [90, 256] on div "[ segment : pagetype ] @ home path / @ PDPs path /products/* purpose detail obj…" at bounding box center [280, 375] width 408 height 579
click at [96, 264] on div "[ segment : pagetype ] @ home path / @ PDPs path /products/* purpose detail obj…" at bounding box center [280, 375] width 408 height 579
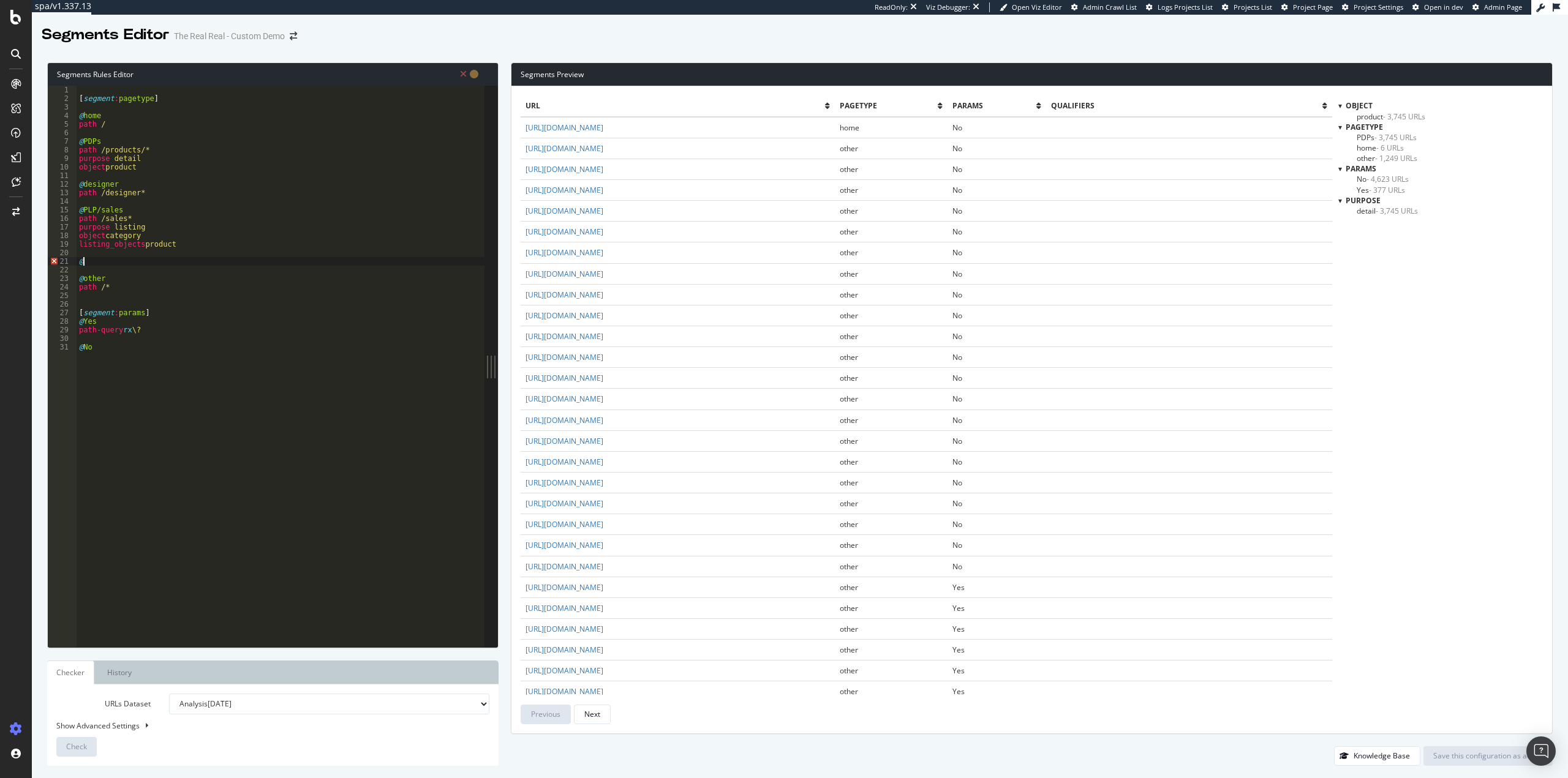
type textarea "@PLP"
type textarea "path /shop/*"
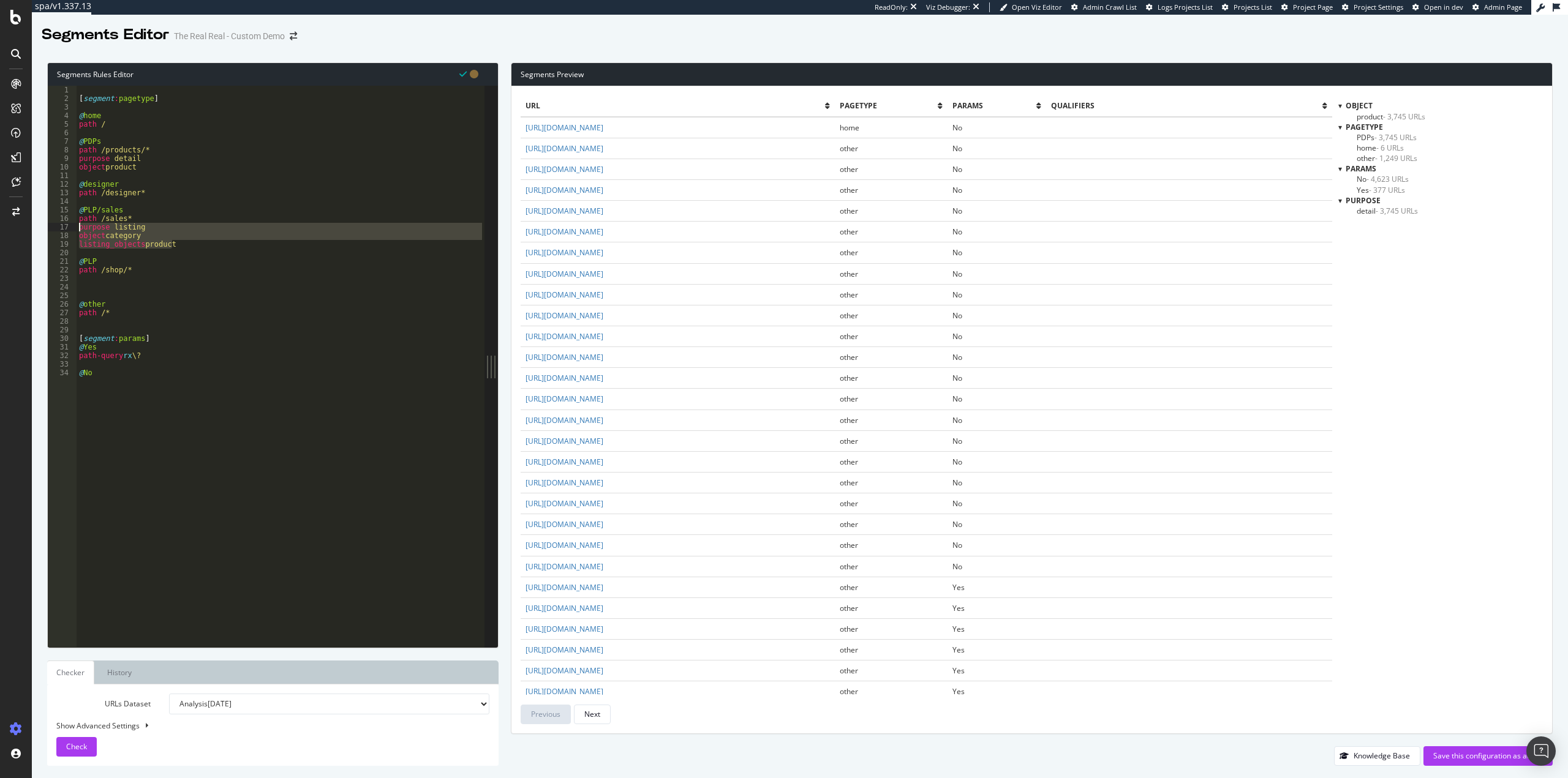
drag, startPoint x: 187, startPoint y: 243, endPoint x: 75, endPoint y: 229, distance: 112.9
click at [75, 229] on div "1 2 3 4 5 6 7 8 9 10 11 12 13 14 15 16 17 18 19 20 21 22 23 24 25 26 27 28 29 3…" at bounding box center [266, 366] width 437 height 561
type textarea "purpose listing object category"
click at [105, 290] on div "[ segment : pagetype ] @ home path / @ PDPs path /products/* purpose detail obj…" at bounding box center [280, 375] width 408 height 579
click at [104, 279] on div "[ segment : pagetype ] @ home path / @ PDPs path /products/* purpose detail obj…" at bounding box center [280, 375] width 408 height 579
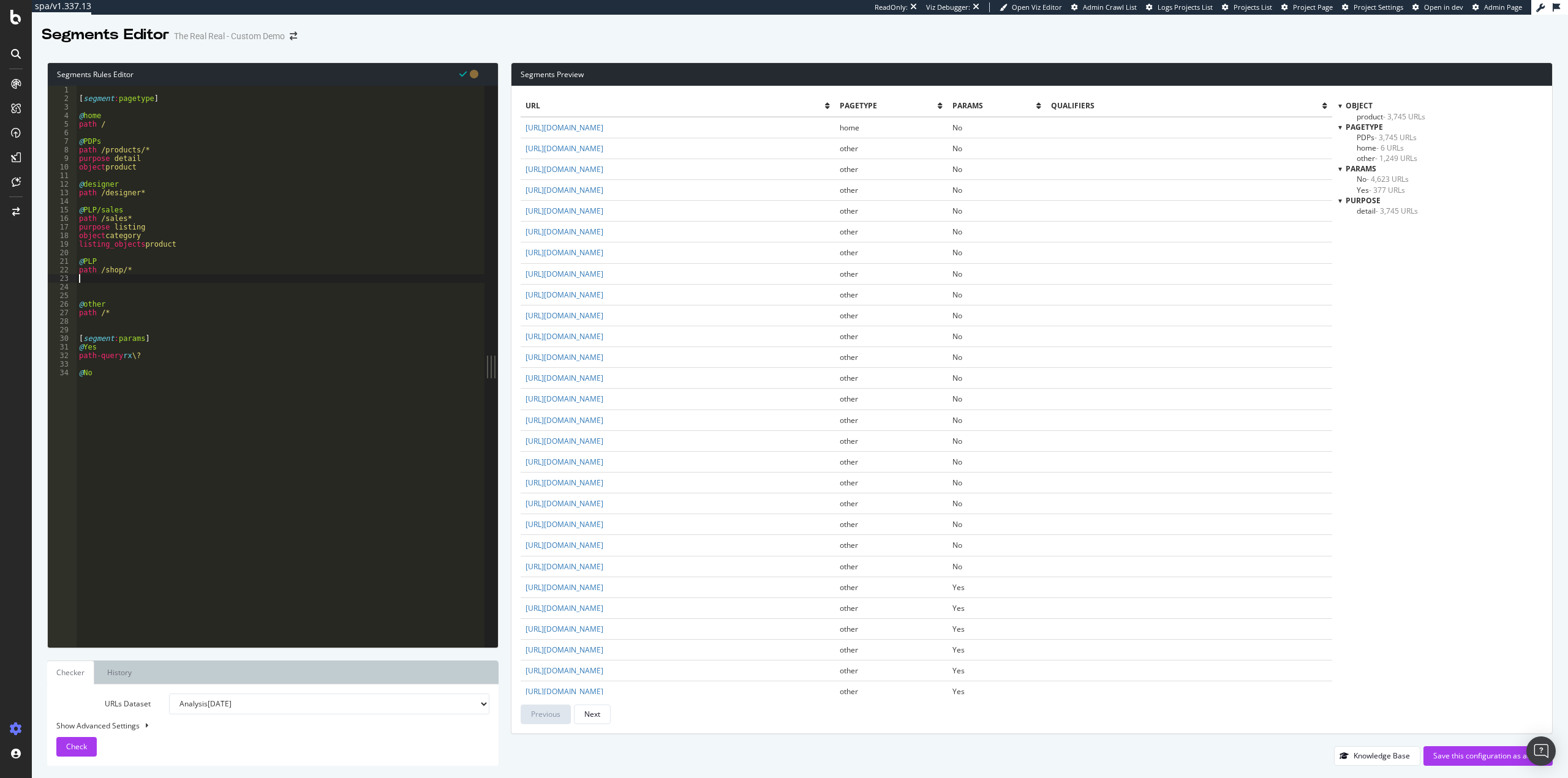
paste textarea "listing_objects product"
type textarea "listing_objects product"
click at [1457, 758] on div "Save this configuration as active" at bounding box center [1488, 756] width 109 height 10
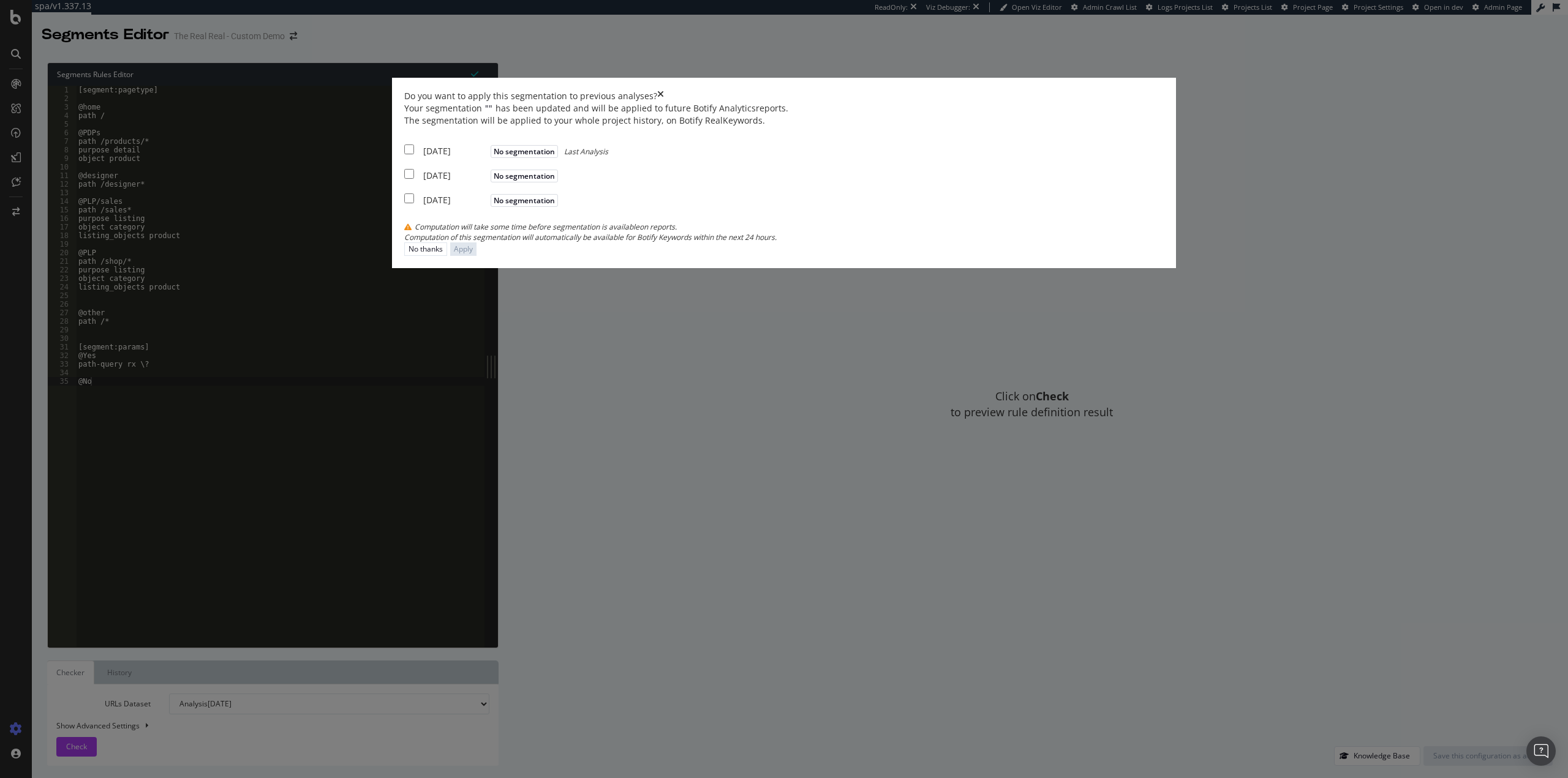
click at [488, 157] on div "2025 Sep. 4th" at bounding box center [455, 151] width 64 height 12
checkbox input "true"
click at [488, 182] on div "2025 Jul. 22nd" at bounding box center [455, 175] width 64 height 12
checkbox input "true"
click at [488, 206] on div "[DATE]" at bounding box center [455, 200] width 64 height 12
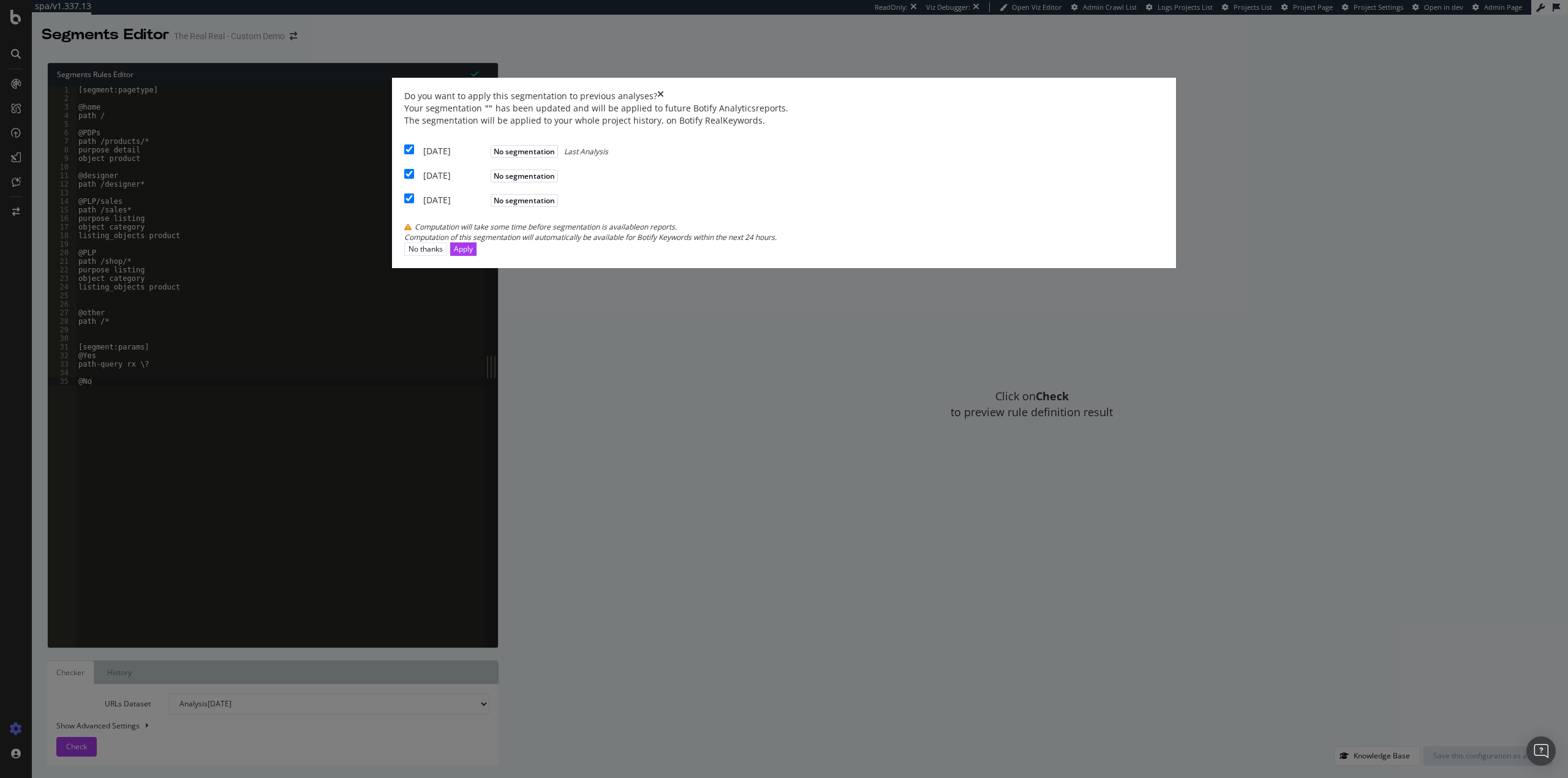
checkbox input "true"
click at [473, 254] on div "Apply" at bounding box center [463, 248] width 19 height 10
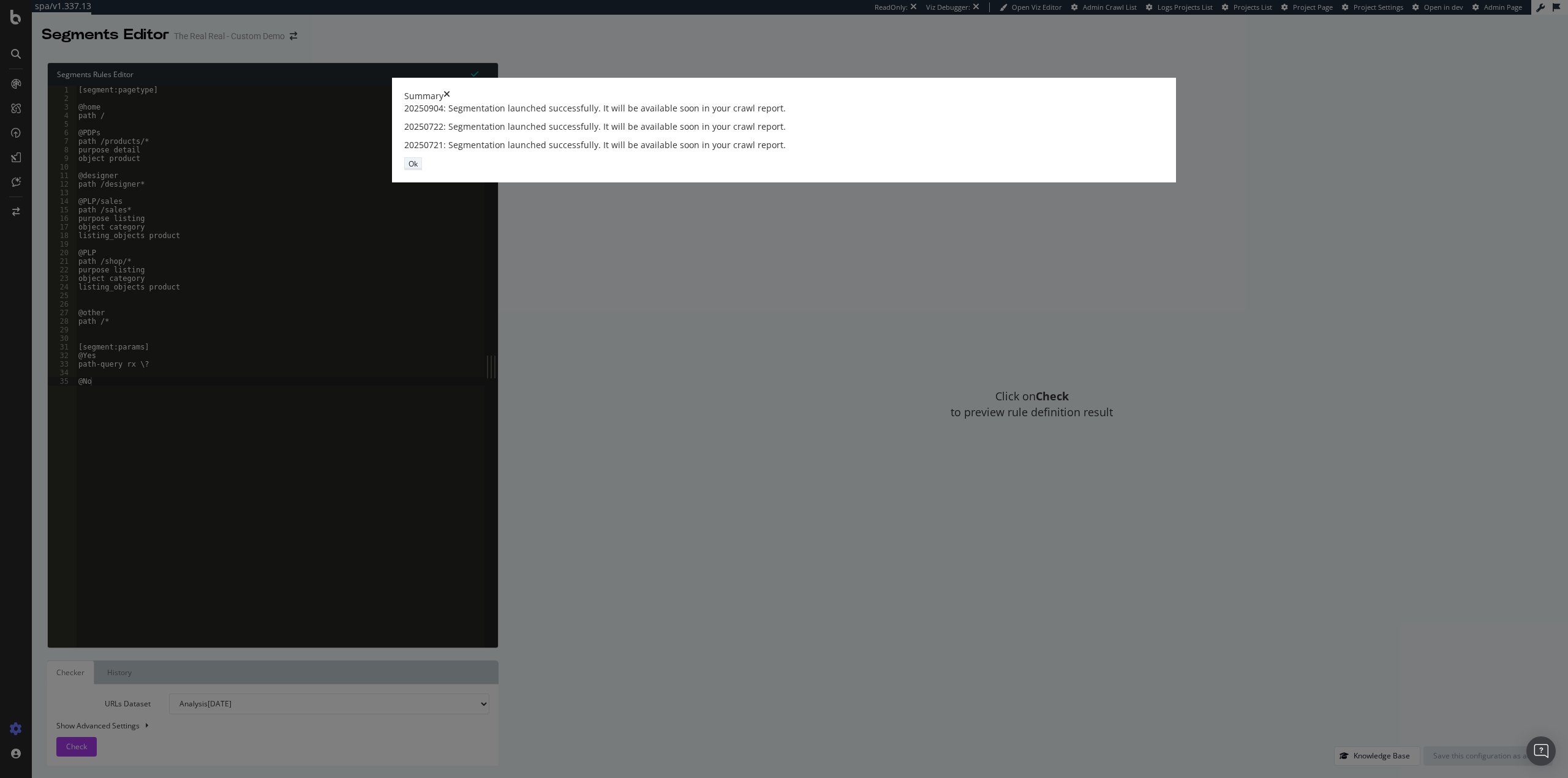
click at [417, 169] on div "Ok" at bounding box center [413, 164] width 9 height 10
